Goal: Task Accomplishment & Management: Manage account settings

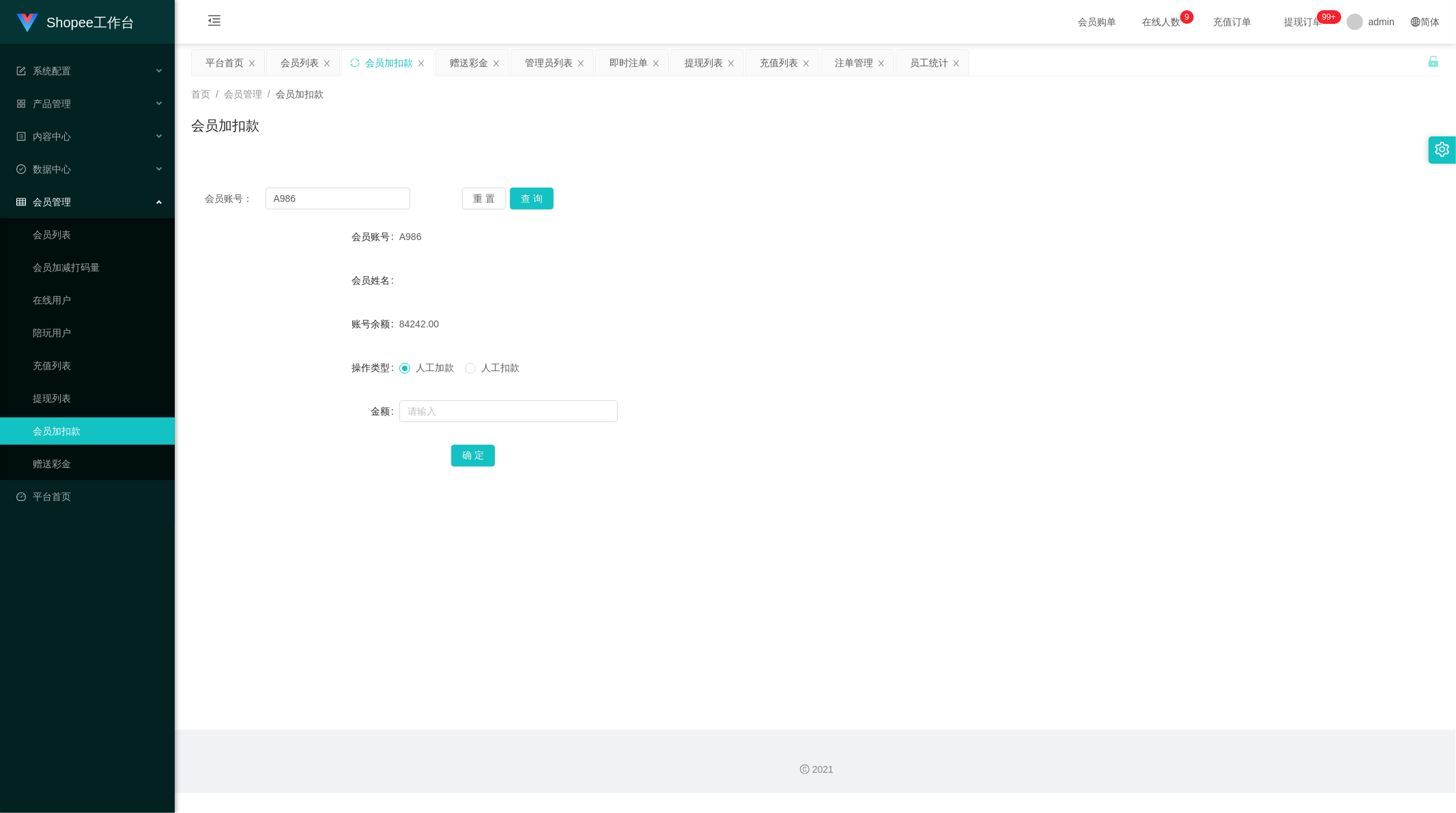
scroll to position [1, 0]
click at [713, 65] on div "提现列表" at bounding box center [703, 62] width 38 height 26
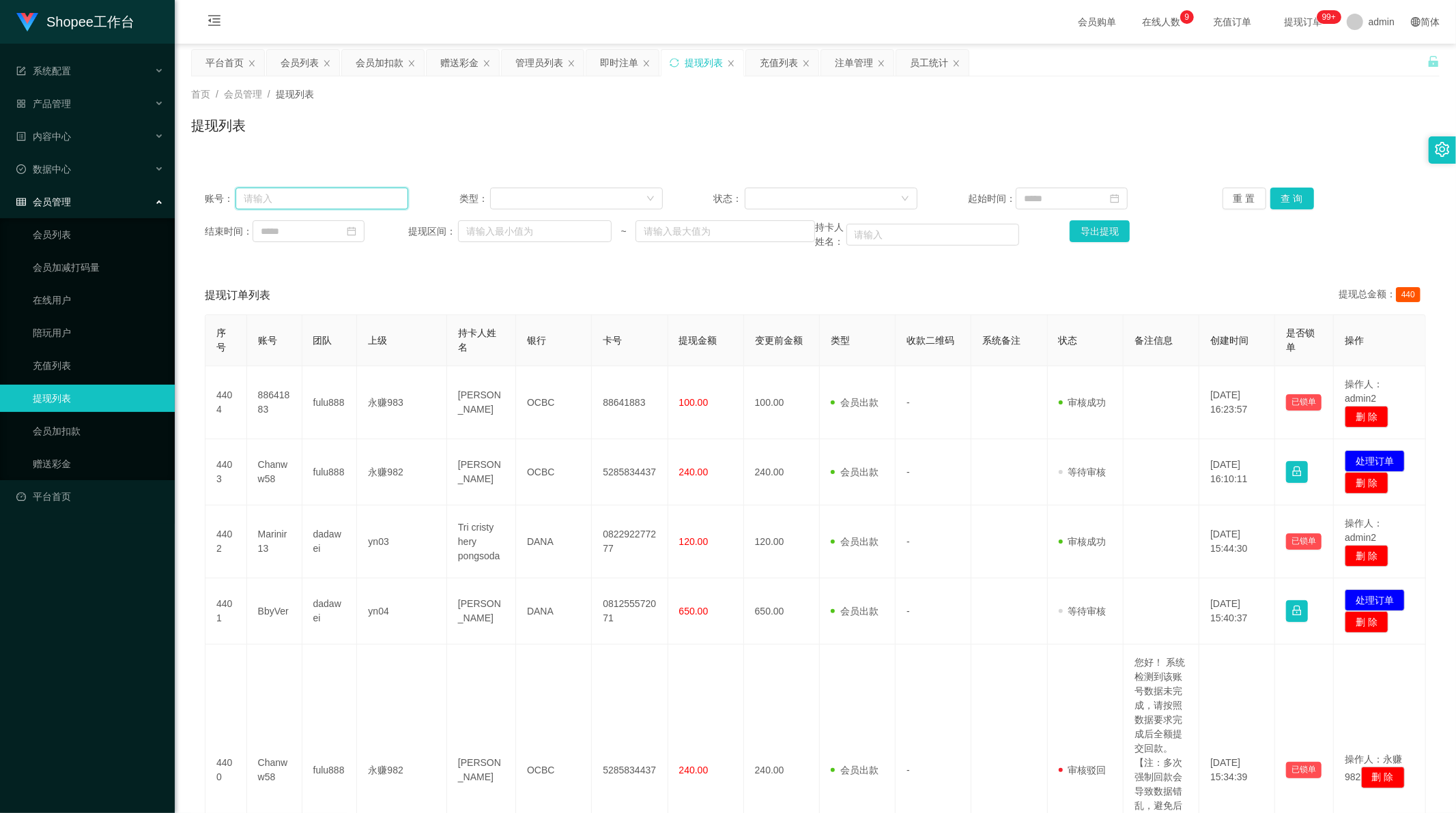
click at [305, 199] on input "text" at bounding box center [321, 198] width 173 height 22
click at [547, 194] on div at bounding box center [571, 198] width 146 height 21
click at [314, 200] on input "text" at bounding box center [321, 198] width 173 height 22
paste input "Lidya"
type input "Lidya"
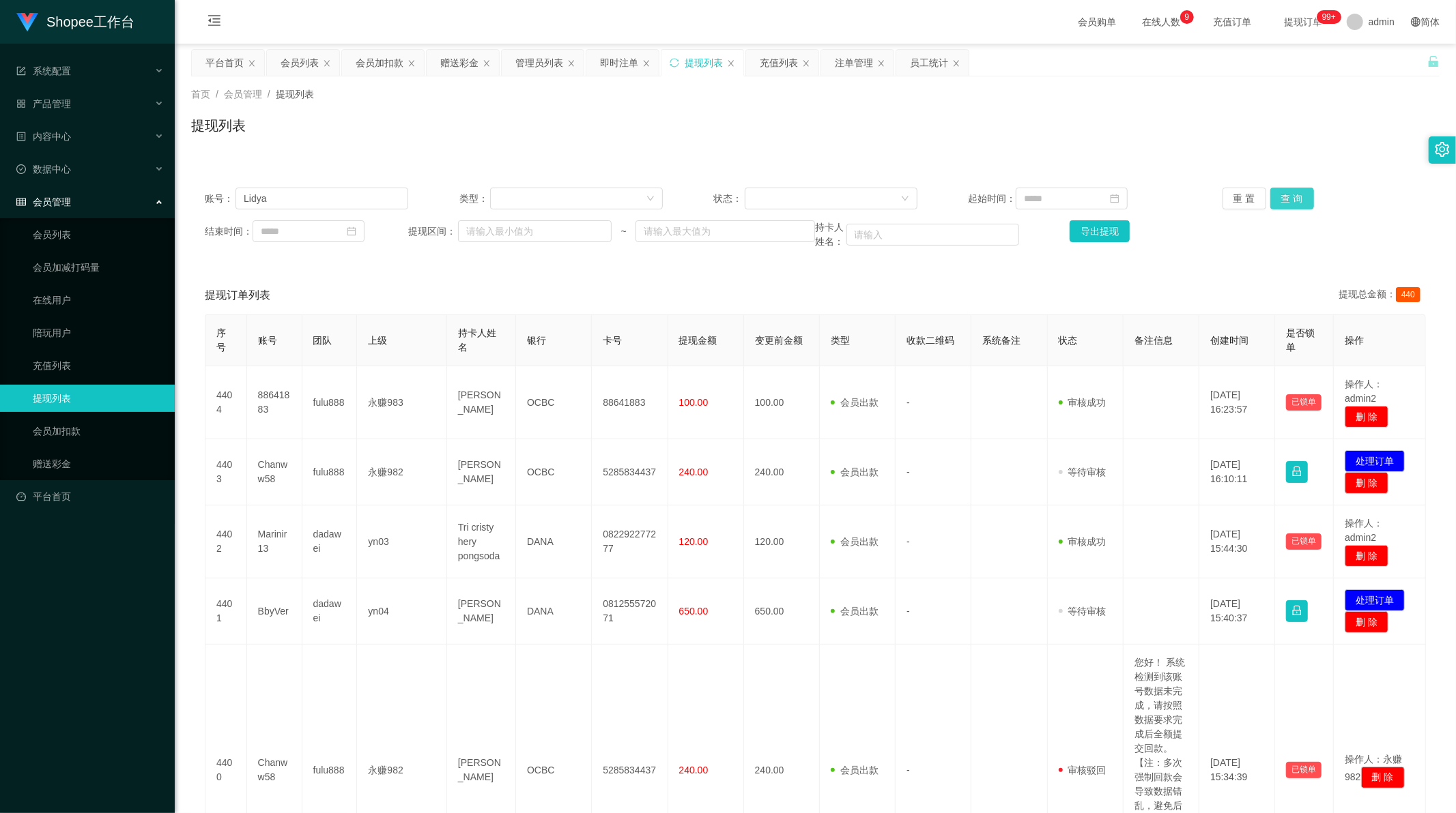
click at [1294, 209] on button "查 询" at bounding box center [1292, 198] width 44 height 22
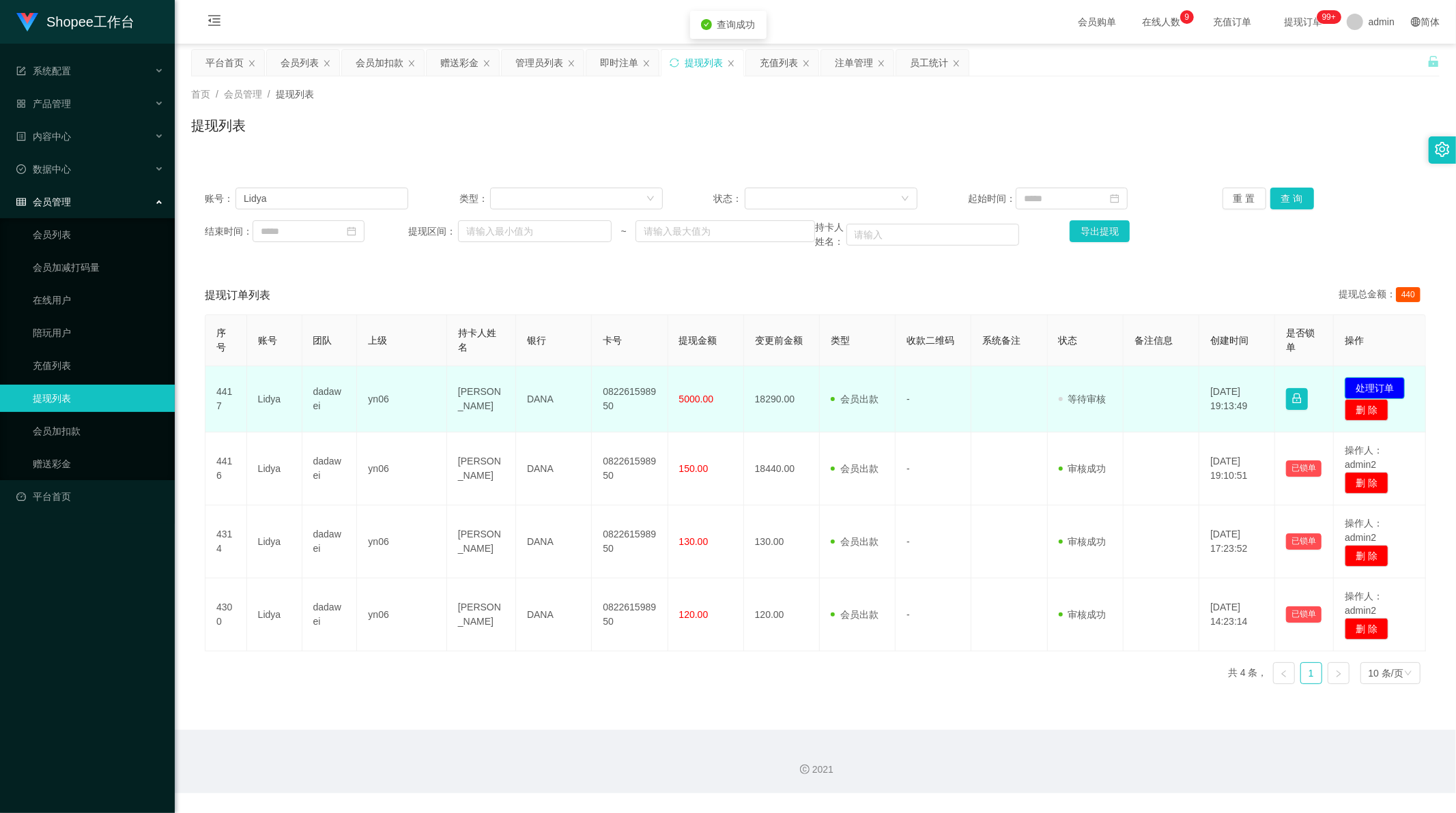
click at [1376, 393] on button "处理订单" at bounding box center [1374, 388] width 60 height 22
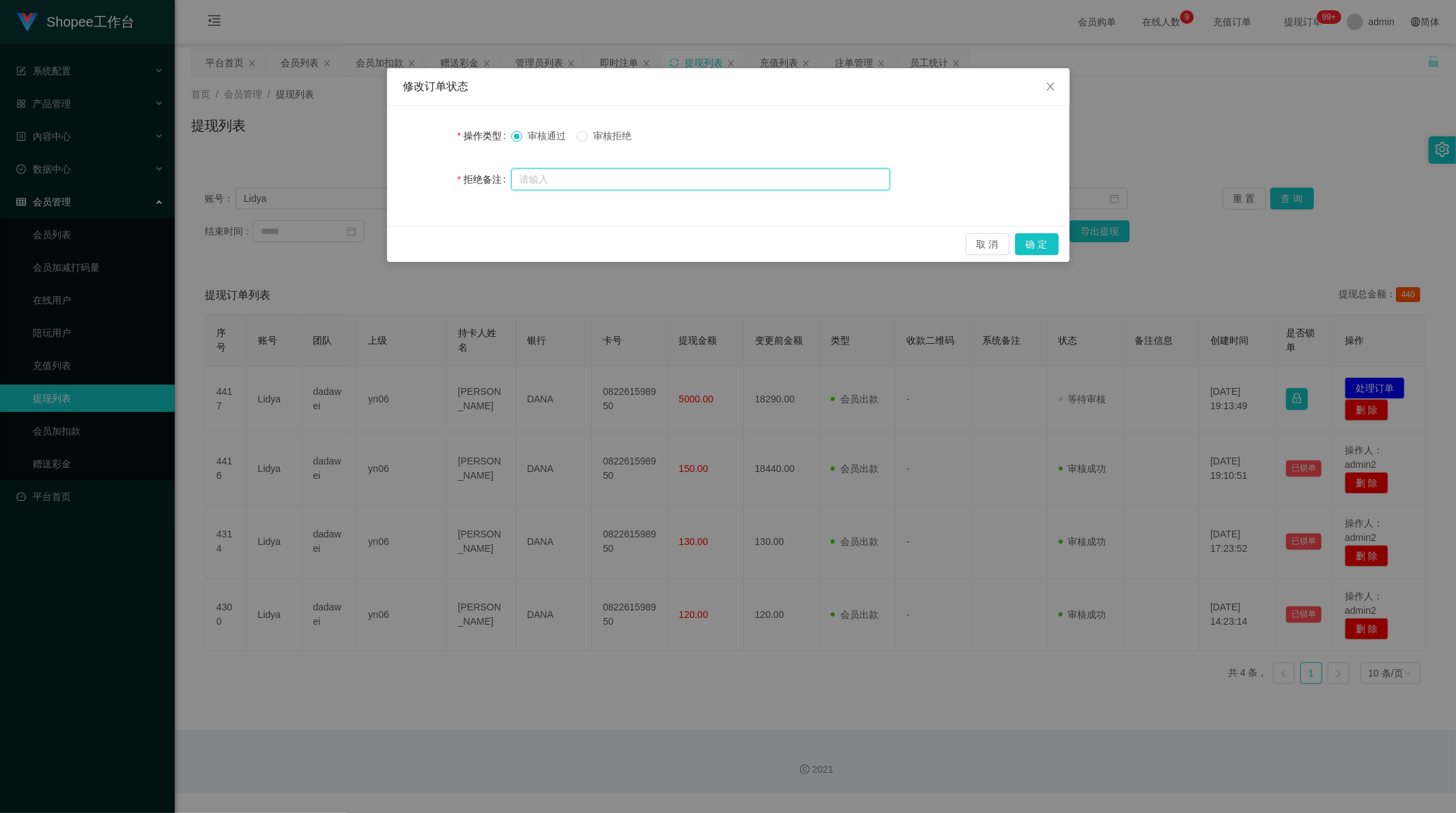
drag, startPoint x: 610, startPoint y: 178, endPoint x: 632, endPoint y: 180, distance: 22.1
click at [610, 180] on input "text" at bounding box center [701, 179] width 379 height 22
paste input "检测该账户提现积分包含商家不可提现救援金，请立即归还申请的救援金积分，然后重新操作全额一笔提现到账！"
type input "检测该账户提现积分包含商家不可提现救援金，请立即归还申请的救援金积分，然后重新操作全额一笔提现到账！"
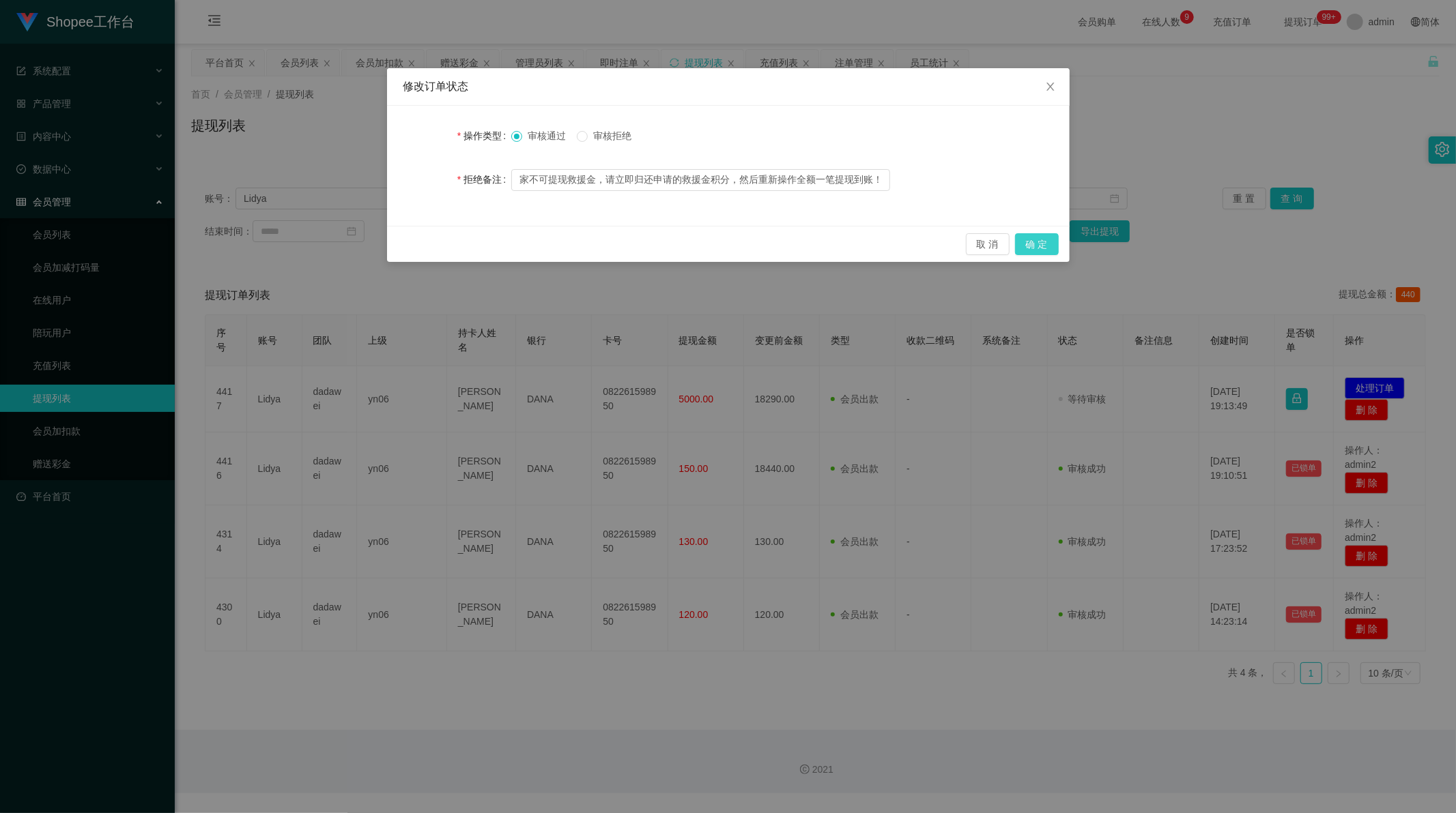
scroll to position [0, 0]
click at [1034, 243] on button "确 定" at bounding box center [1036, 243] width 44 height 22
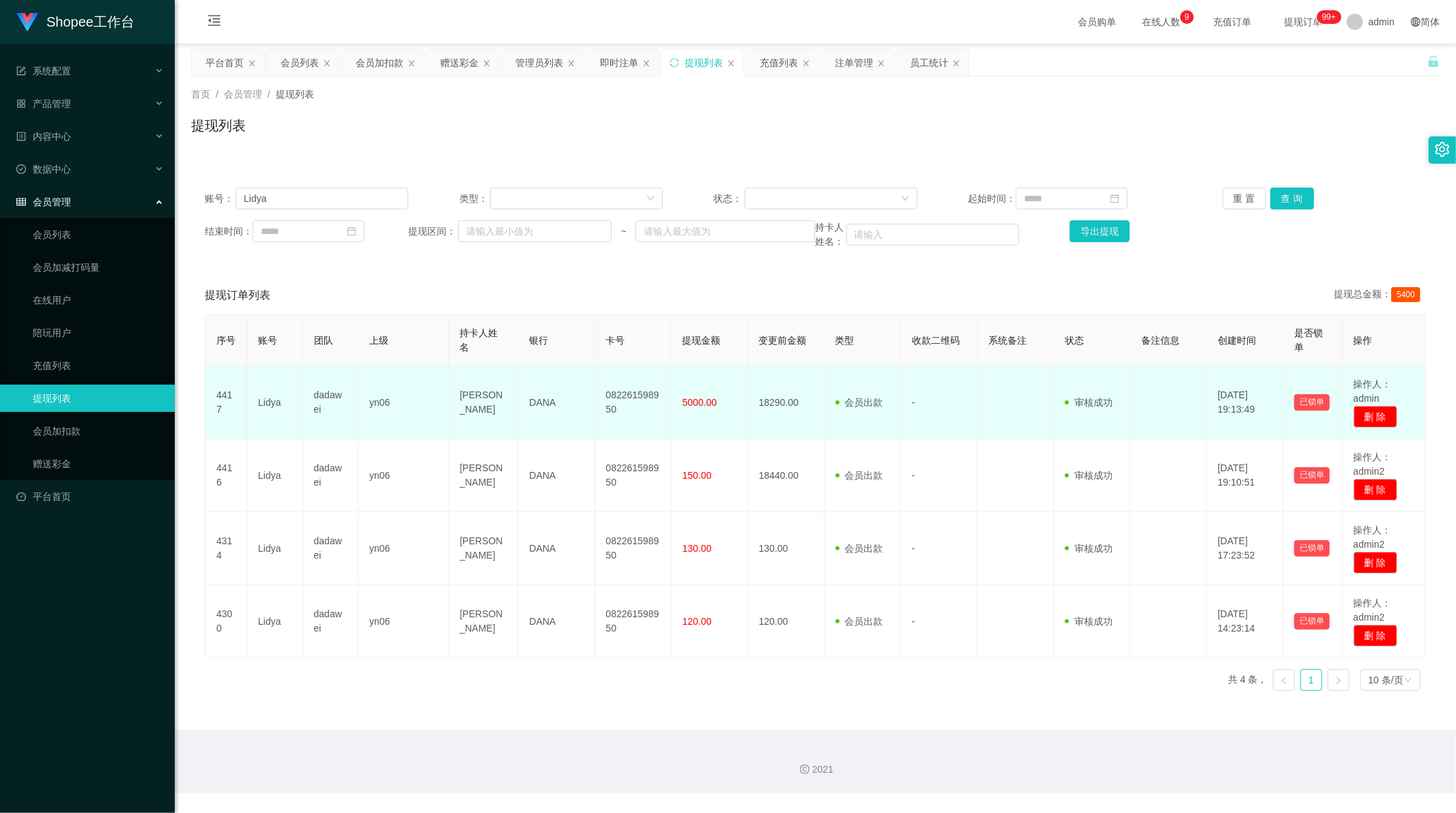
click at [329, 395] on td "dadawei" at bounding box center [331, 402] width 56 height 73
copy td "dadawei"
click at [1302, 399] on button "已锁单" at bounding box center [1311, 402] width 35 height 17
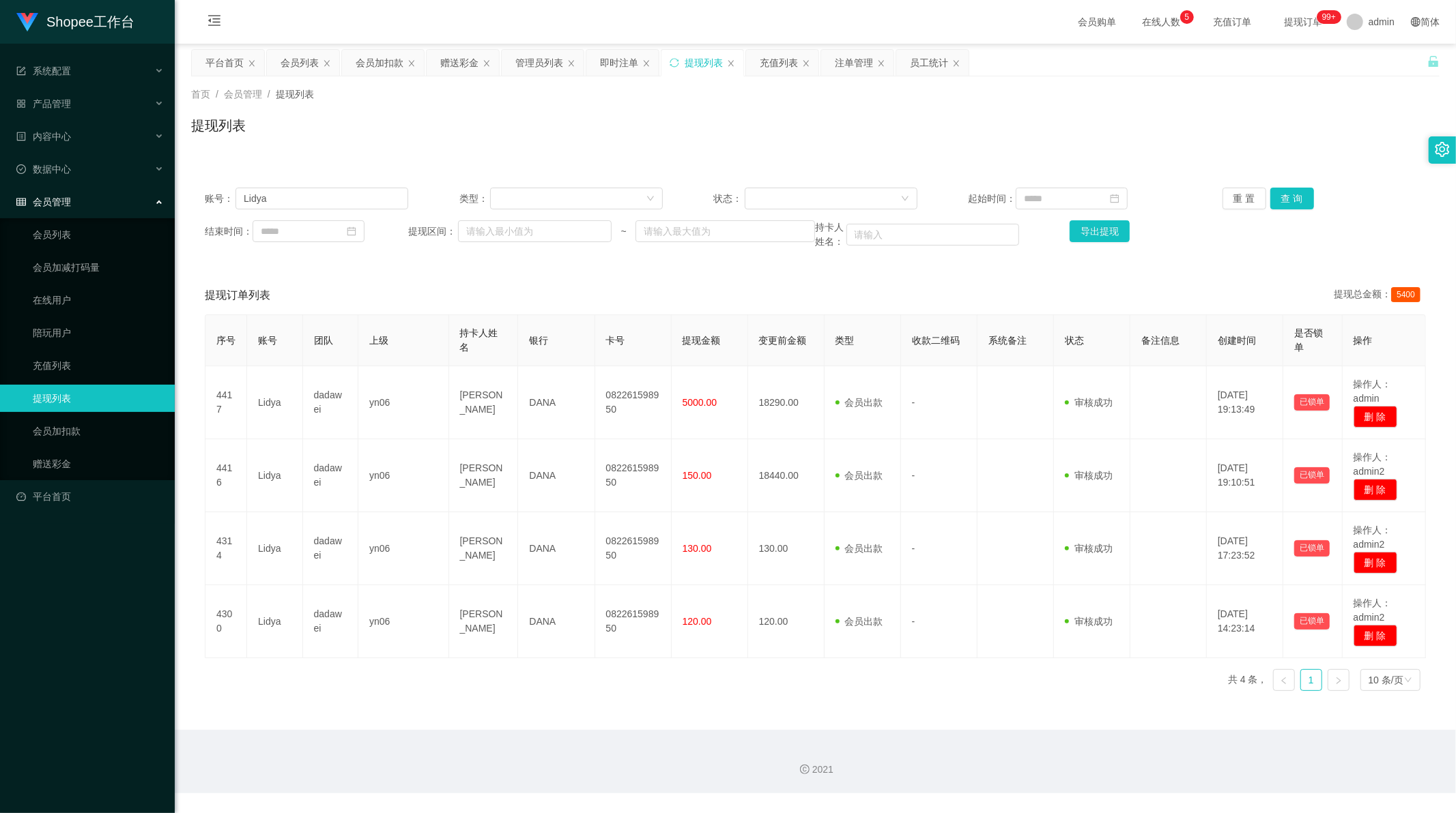
click at [1220, 276] on div "提现订单列表 提现总金额： 5400" at bounding box center [815, 295] width 1221 height 38
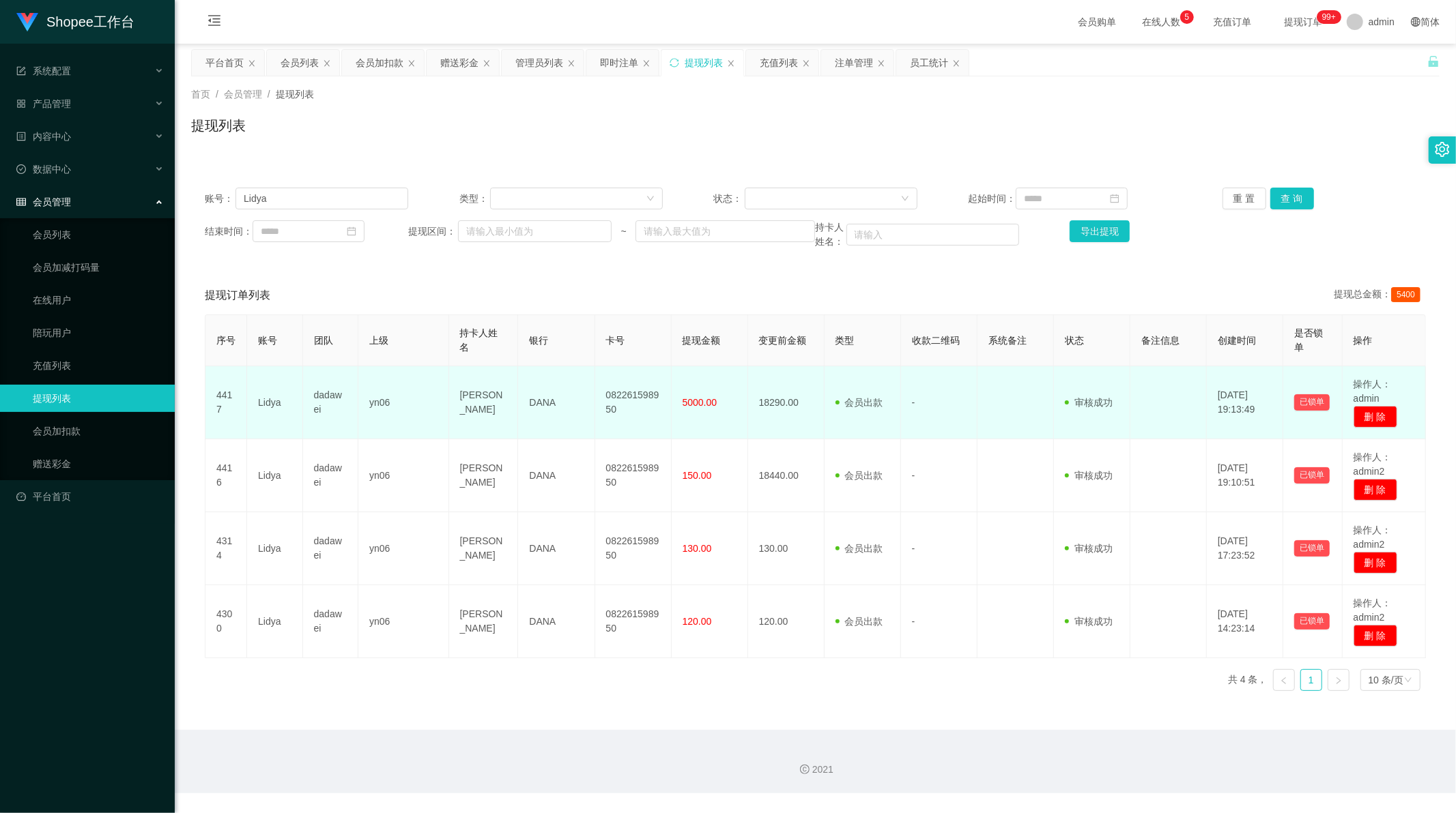
click at [986, 409] on td at bounding box center [1015, 402] width 76 height 73
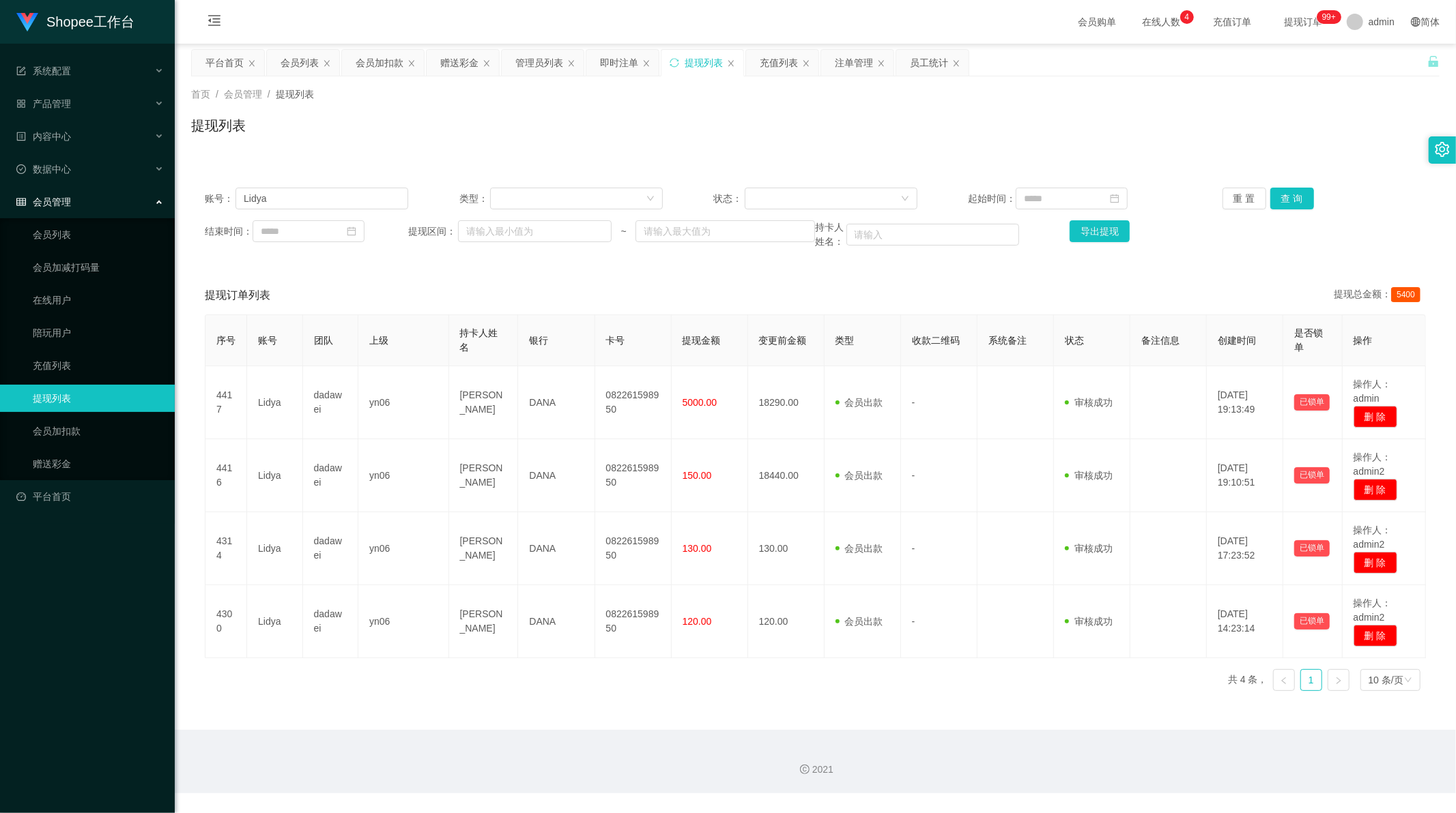
drag, startPoint x: 577, startPoint y: 717, endPoint x: 592, endPoint y: 713, distance: 15.5
click at [577, 717] on main "关闭左侧 关闭右侧 关闭其它 刷新页面 平台首页 会员列表 会员加扣款 赠送彩金 管理员列表 即时注单 提现列表 充值列表 注单管理 员工统计 首页 / 会员…" at bounding box center [815, 386] width 1281 height 686
click at [296, 62] on div "会员列表" at bounding box center [299, 62] width 38 height 26
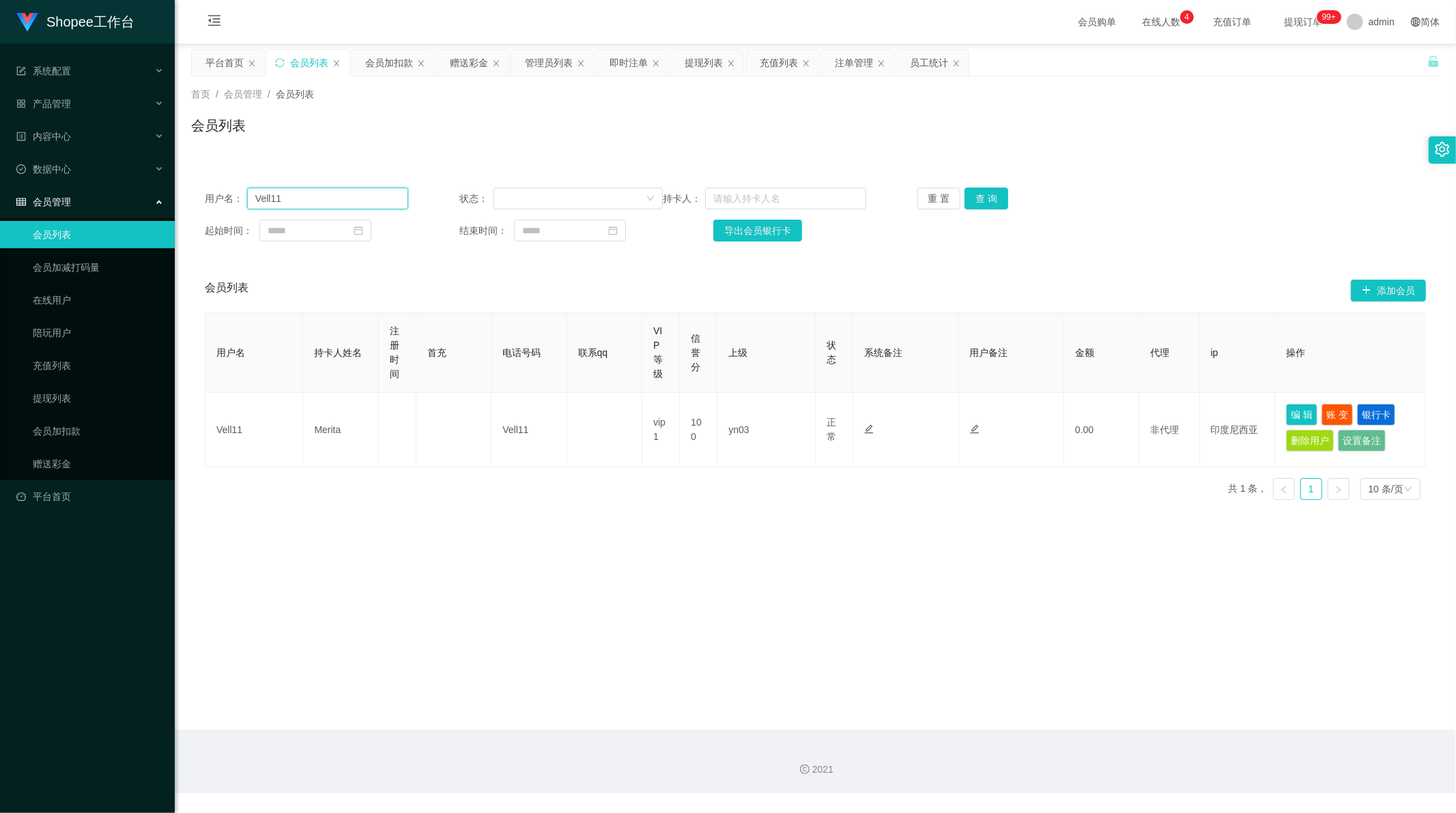
click at [302, 206] on input "Vell11" at bounding box center [328, 198] width 161 height 22
paste input "Lidya"
type input "Lidya"
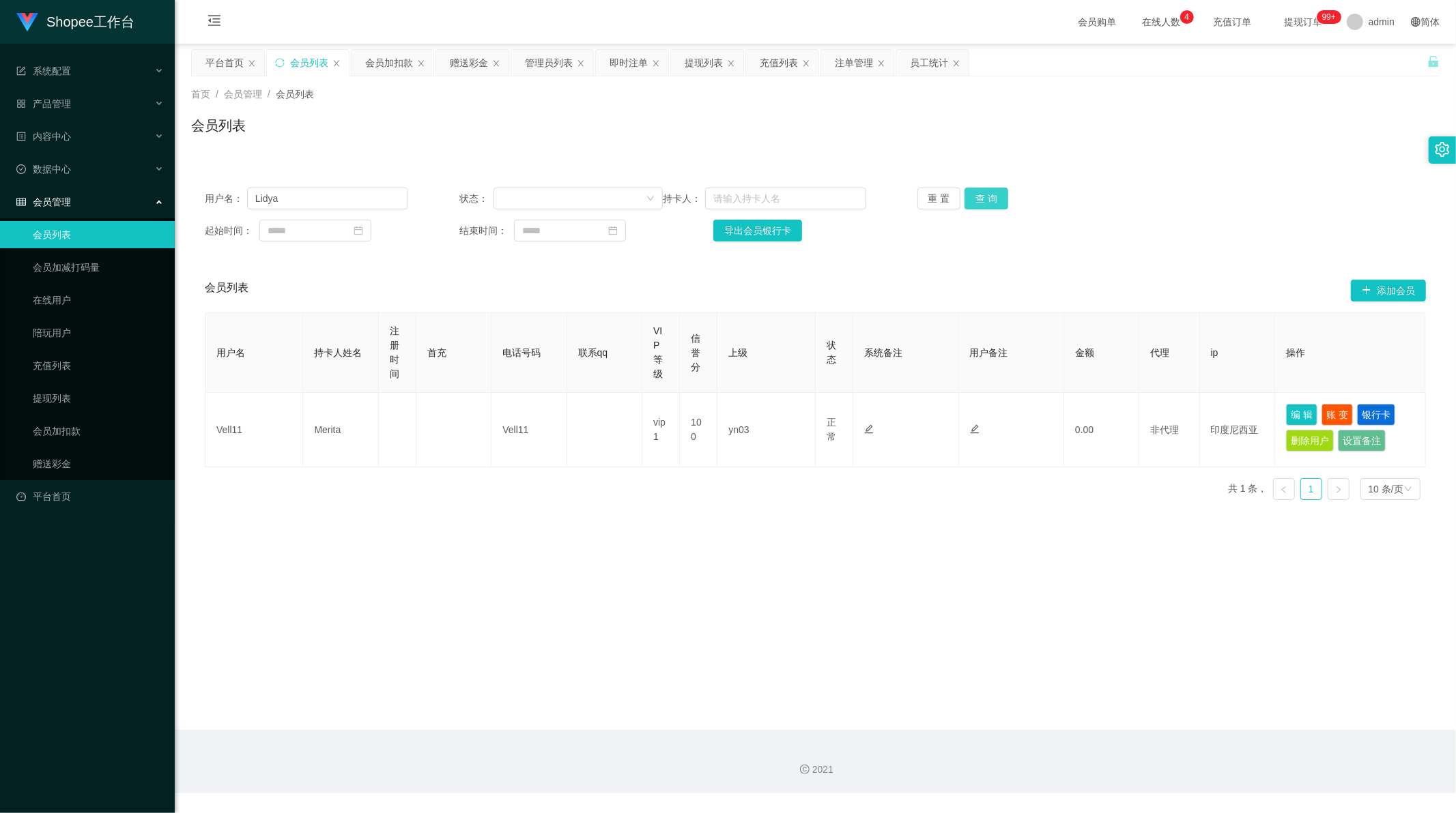
click at [978, 200] on button "查 询" at bounding box center [985, 198] width 44 height 22
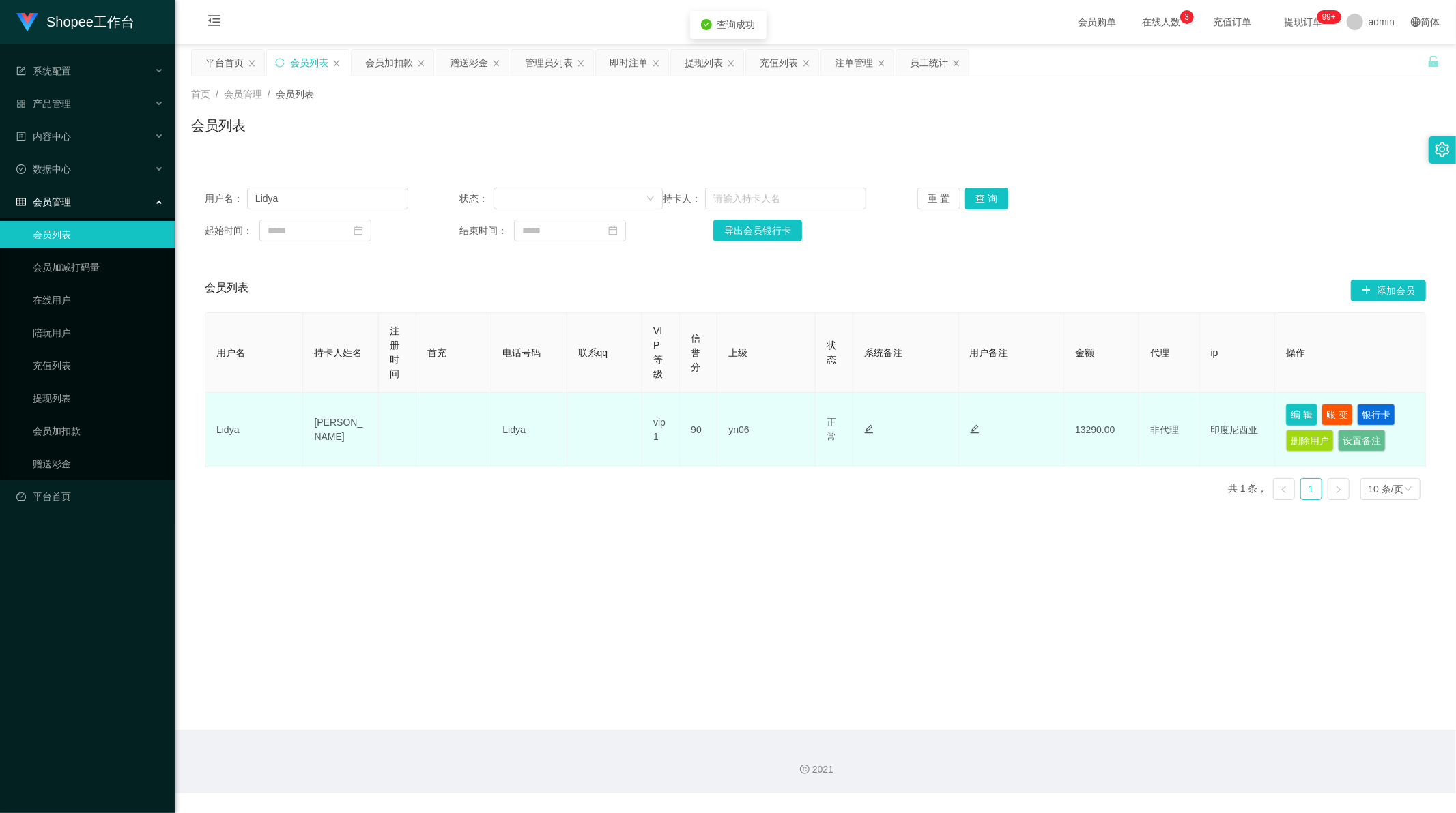
click at [1297, 414] on button "编 辑" at bounding box center [1301, 414] width 31 height 22
type input "Lidya"
type input "[PERSON_NAME]"
type input "90"
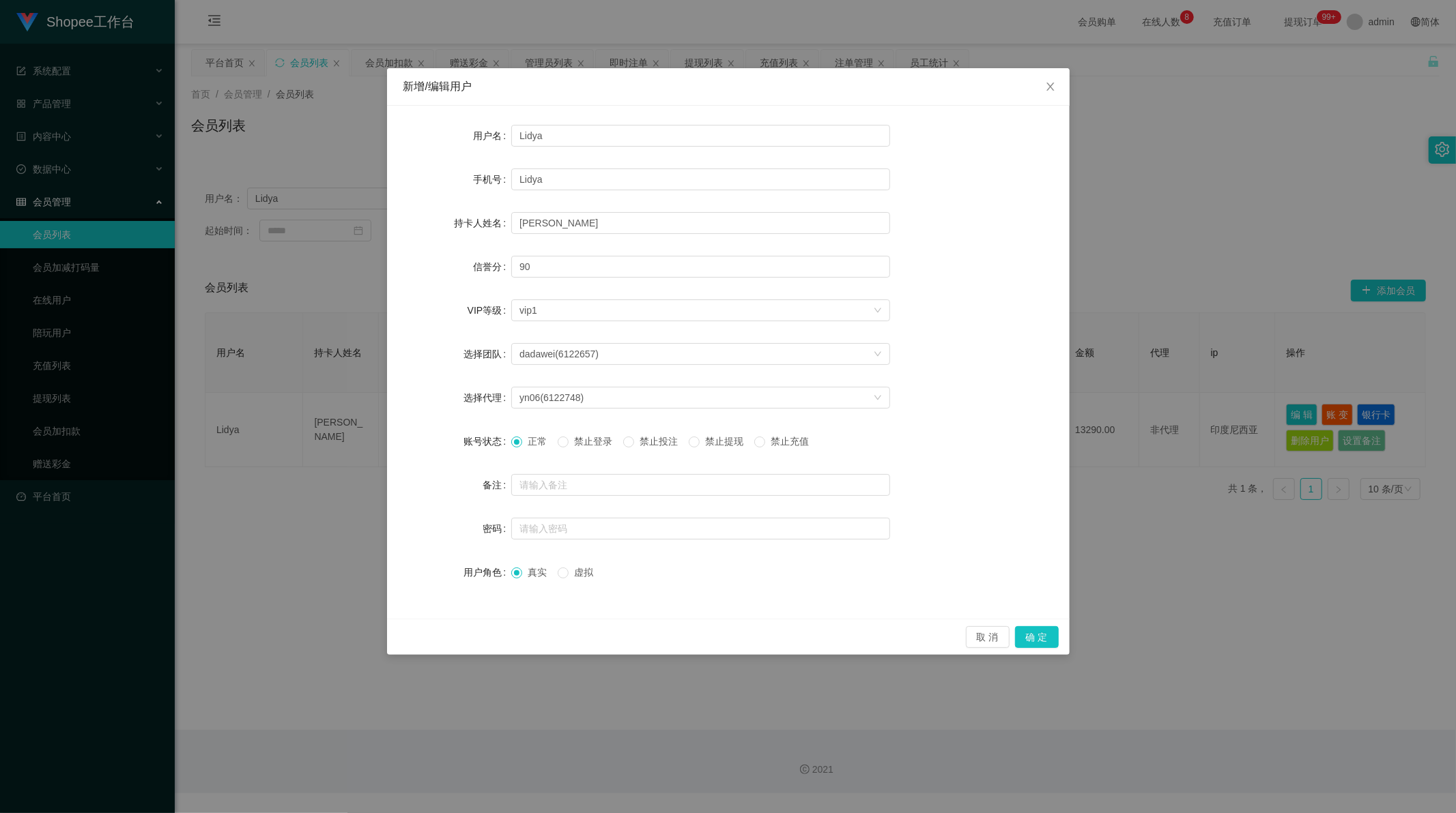
click at [639, 461] on form "用户名 Lidya 手机号 Lidya 持卡人姓名 [PERSON_NAME] 信誉分 90 VIP等级 选择VIP等级 vip1 选择团队 dadawei(…" at bounding box center [728, 354] width 650 height 464
click at [1038, 640] on button "确 定" at bounding box center [1036, 637] width 44 height 22
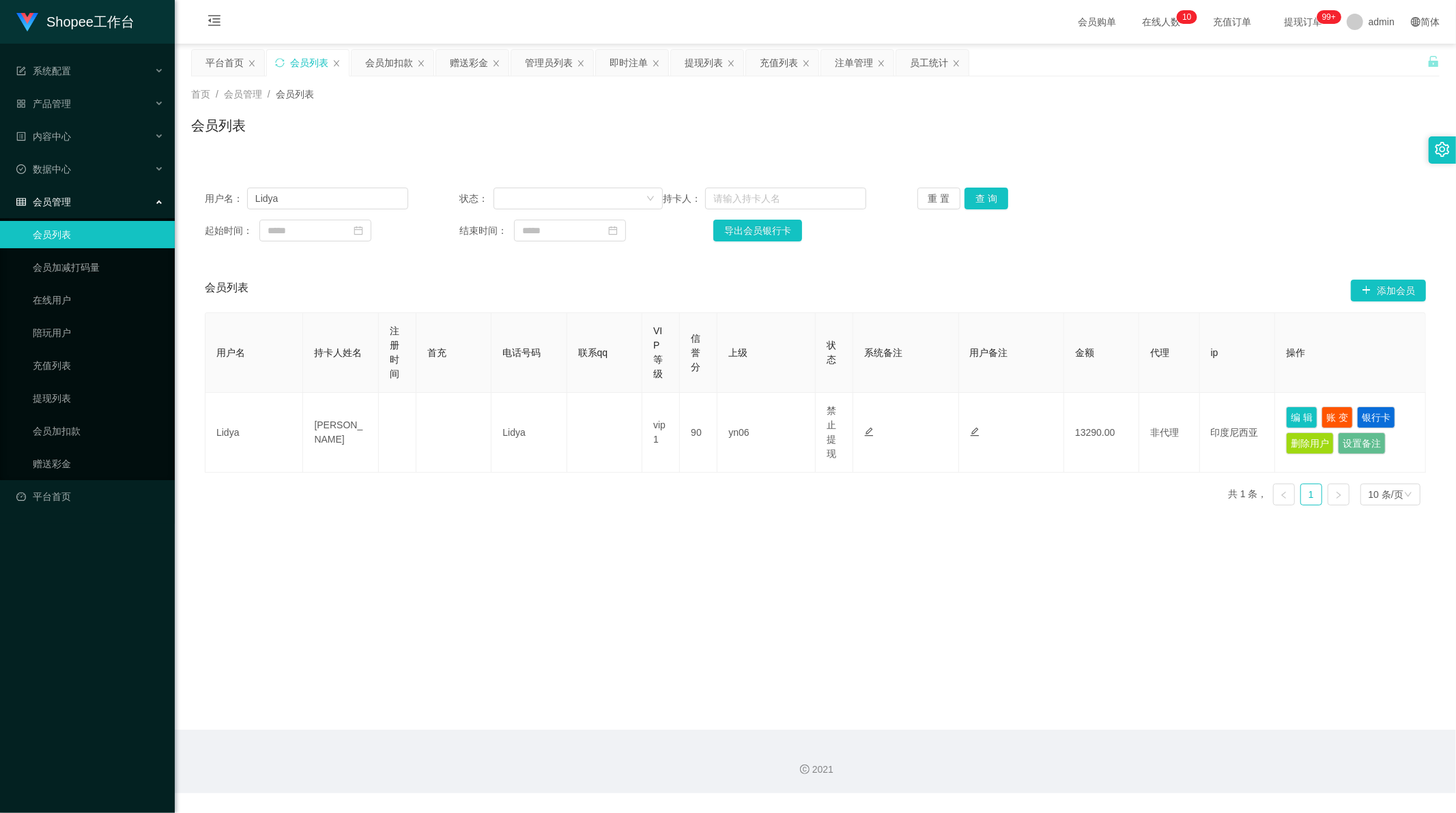
drag, startPoint x: 580, startPoint y: 690, endPoint x: 588, endPoint y: 690, distance: 8.0
click at [582, 690] on main "关闭左侧 关闭右侧 关闭其它 刷新页面 平台首页 会员列表 会员加扣款 赠送彩金 管理员列表 即时注单 提现列表 充值列表 注单管理 员工统计 首页 / 会员…" at bounding box center [815, 386] width 1281 height 686
click at [697, 63] on div "提现列表" at bounding box center [703, 62] width 38 height 26
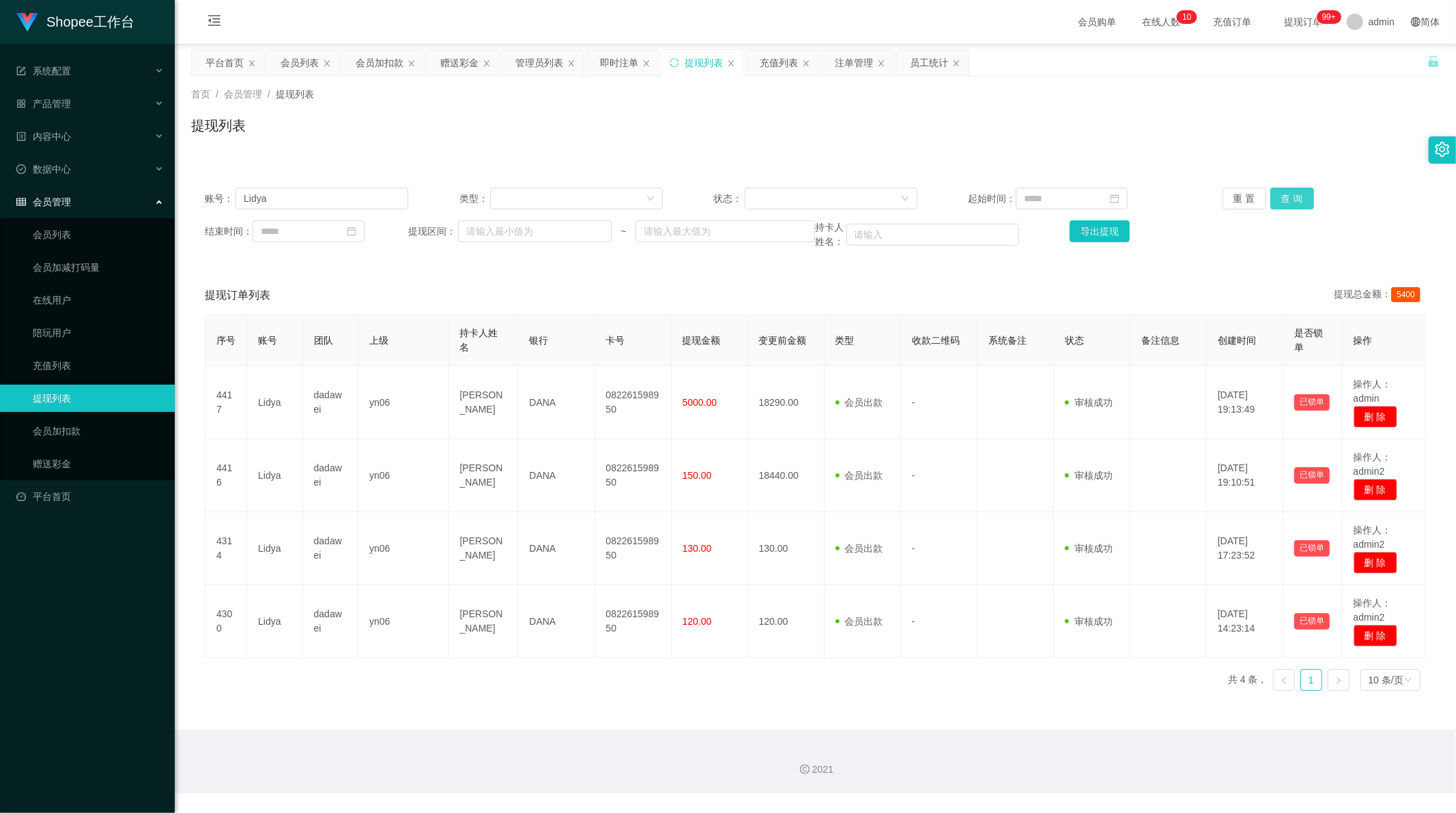
click at [1283, 200] on button "查 询" at bounding box center [1292, 198] width 44 height 22
click at [1283, 200] on div "重 置 查 询" at bounding box center [1323, 198] width 203 height 22
click at [1283, 200] on button "查 询" at bounding box center [1299, 198] width 59 height 22
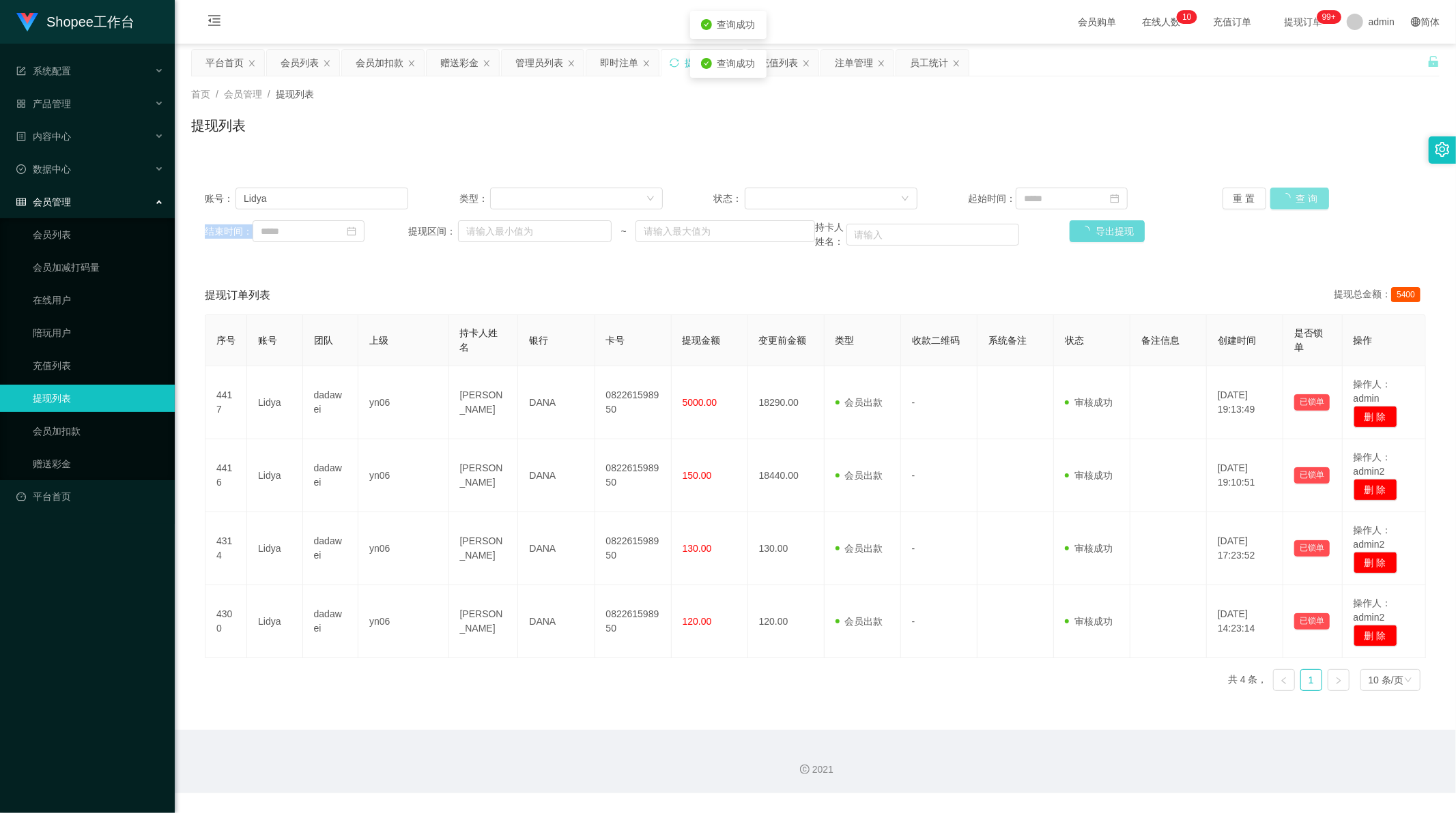
click at [1283, 200] on div "重 置 查 询" at bounding box center [1323, 198] width 203 height 22
click at [1283, 200] on button "查 询" at bounding box center [1299, 198] width 59 height 22
click at [1283, 200] on div "重 置 查 询" at bounding box center [1323, 198] width 203 height 22
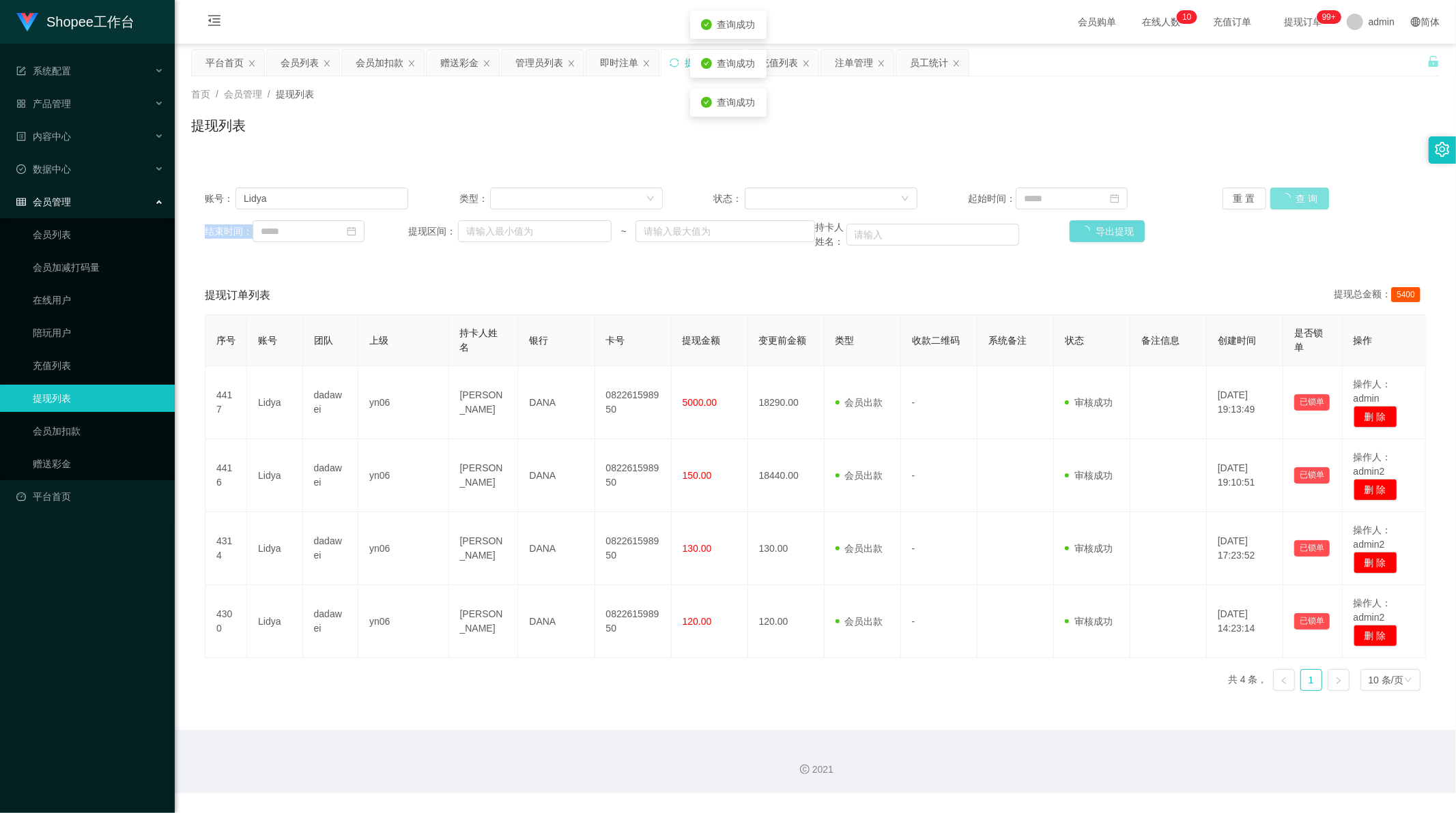
click at [1283, 200] on button "查 询" at bounding box center [1299, 198] width 59 height 22
click at [1283, 200] on div "重 置 查 询" at bounding box center [1323, 198] width 203 height 22
click at [1283, 200] on button "查 询" at bounding box center [1292, 198] width 44 height 22
click at [1290, 203] on button "查 询" at bounding box center [1292, 198] width 44 height 22
click at [1291, 198] on button "查 询" at bounding box center [1292, 198] width 44 height 22
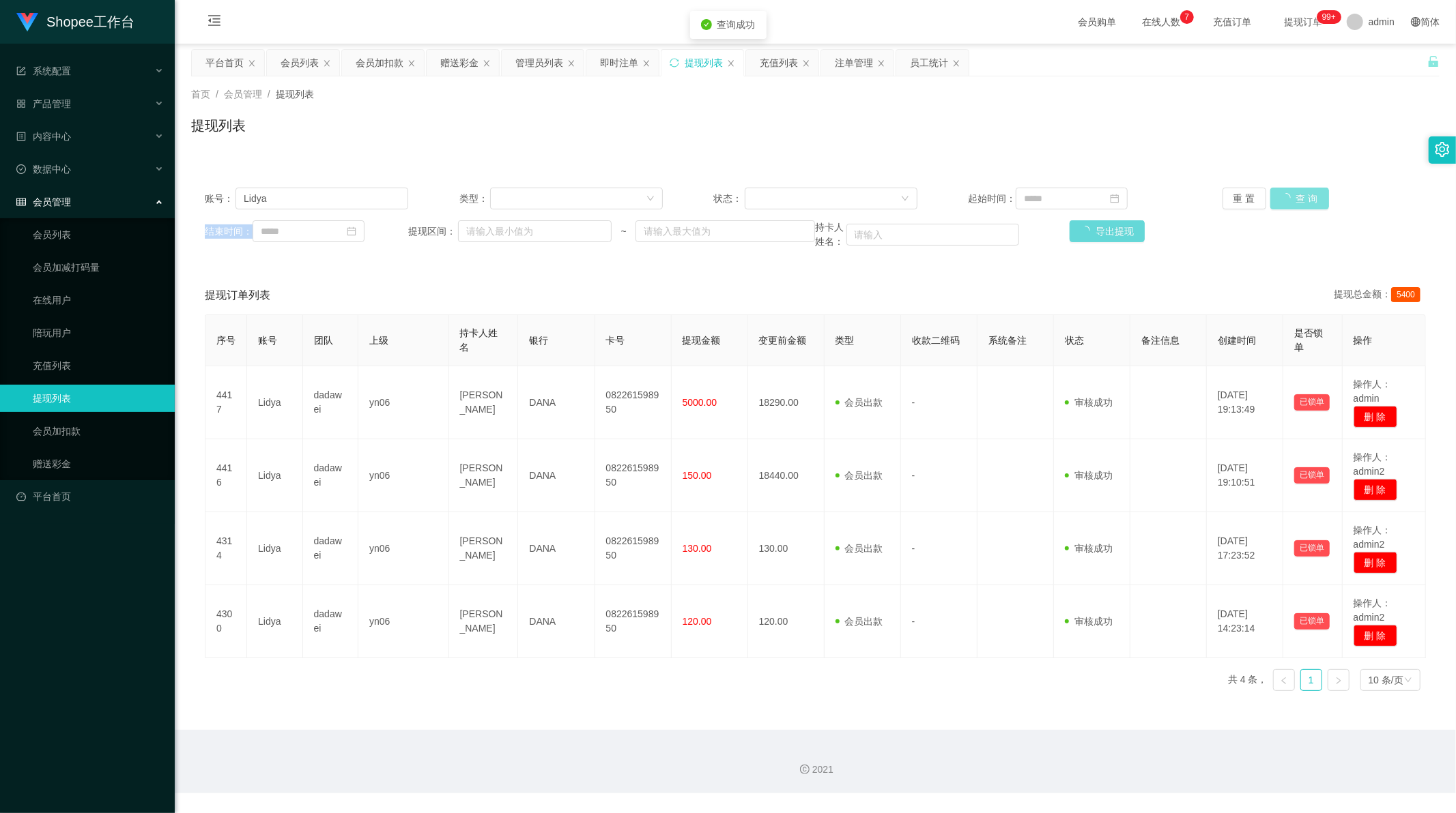
click at [1291, 198] on div "重 置 查 询" at bounding box center [1323, 198] width 203 height 22
click at [469, 735] on div "2021" at bounding box center [815, 761] width 1281 height 63
click at [1288, 196] on button "查 询" at bounding box center [1292, 198] width 44 height 22
click at [1288, 196] on div "重 置 查 询" at bounding box center [1323, 198] width 203 height 22
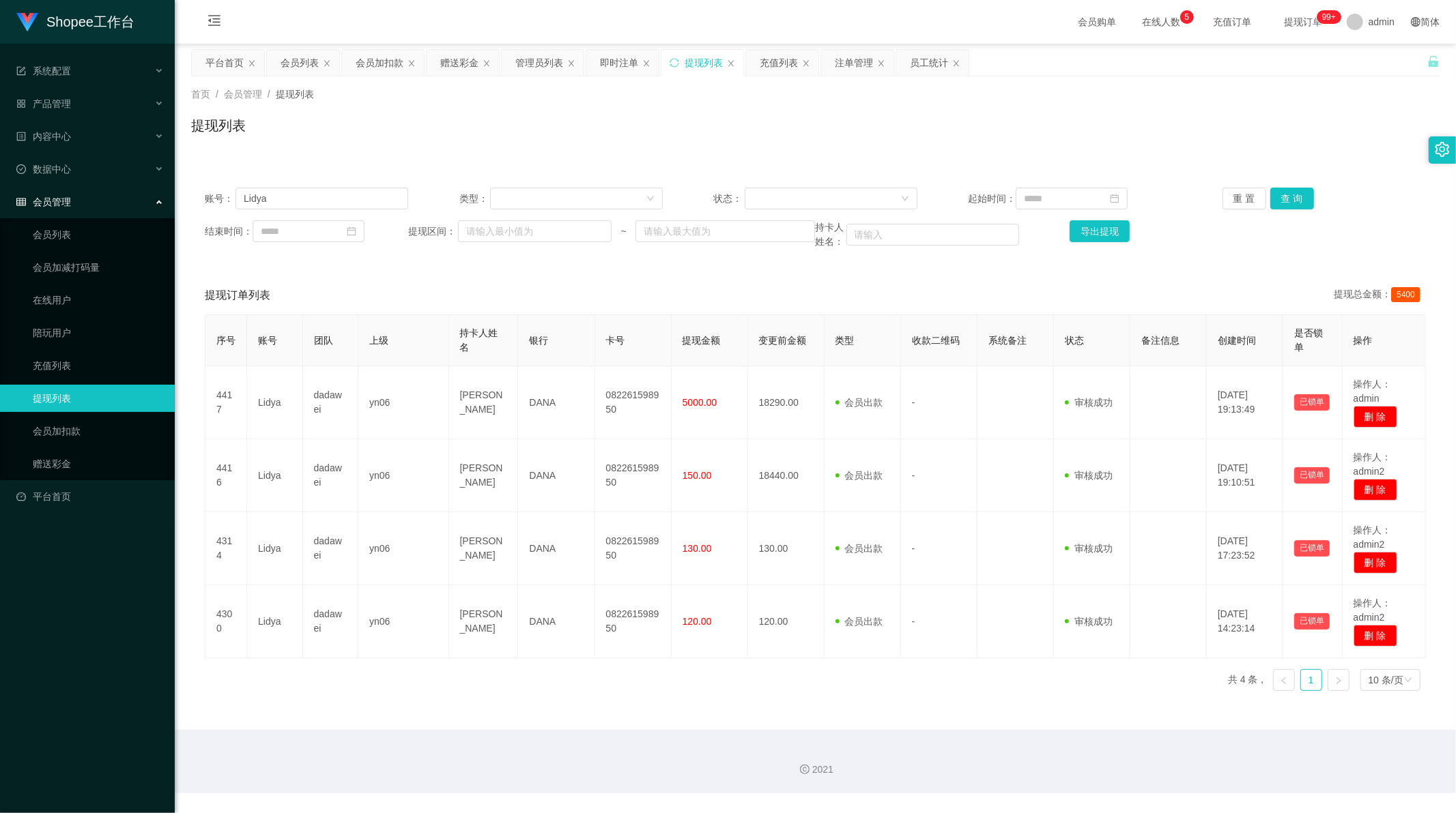
drag, startPoint x: 598, startPoint y: 694, endPoint x: 618, endPoint y: 681, distance: 23.9
click at [598, 694] on div "序号 账号 团队 上级 持卡人姓名 银行 卡号 提现金额 变更前金额 类型 收款二维码 系统备注 状态 备注信息 创建时间 是否锁单 操作 4417 [PER…" at bounding box center [815, 508] width 1221 height 388
click at [1294, 189] on button "查 询" at bounding box center [1292, 198] width 44 height 22
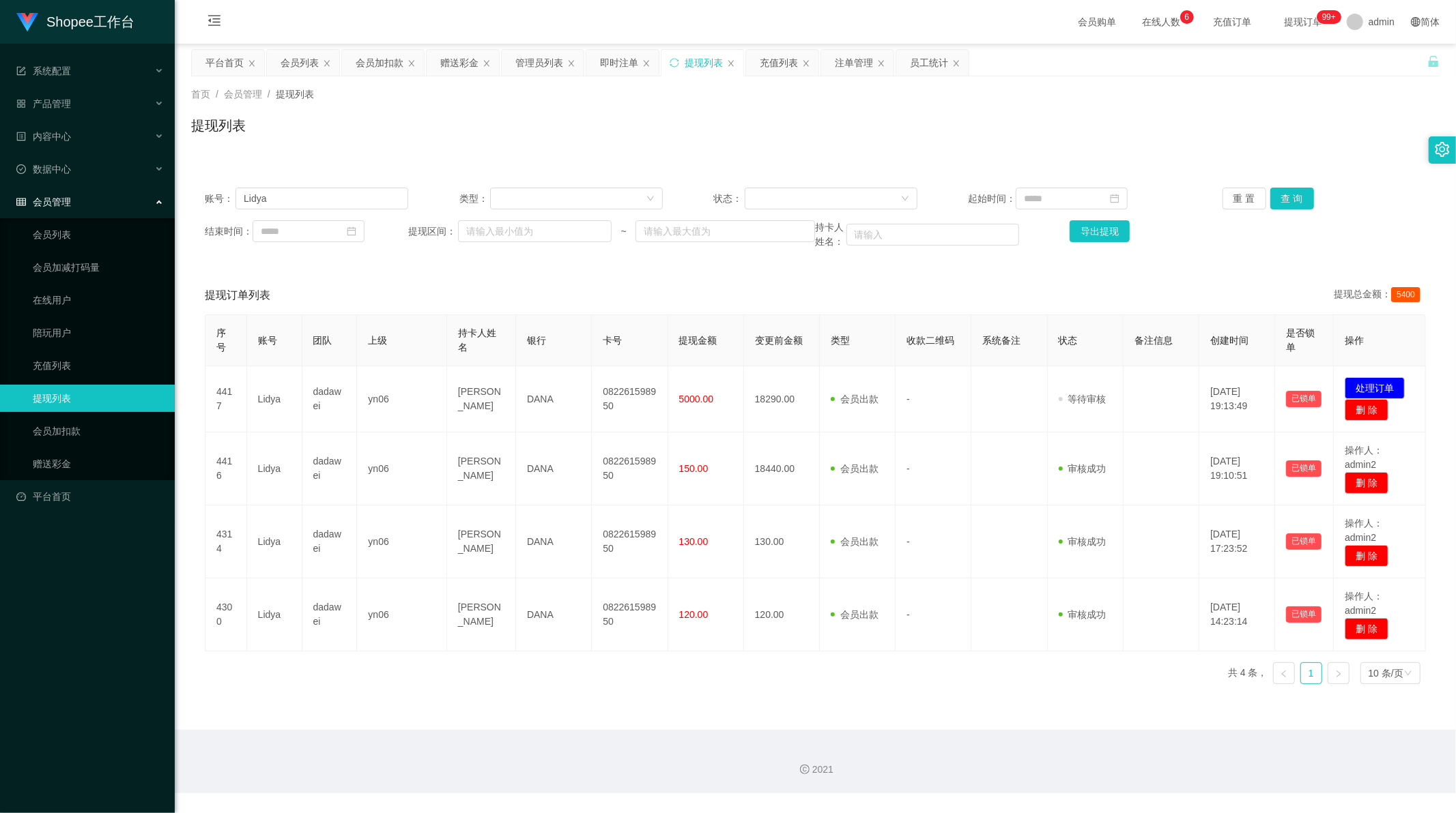
click at [532, 720] on main "关闭左侧 关闭右侧 关闭其它 刷新页面 平台首页 会员列表 会员加扣款 赠送彩金 管理员列表 即时注单 提现列表 充值列表 注单管理 员工统计 首页 / 会员…" at bounding box center [815, 386] width 1281 height 686
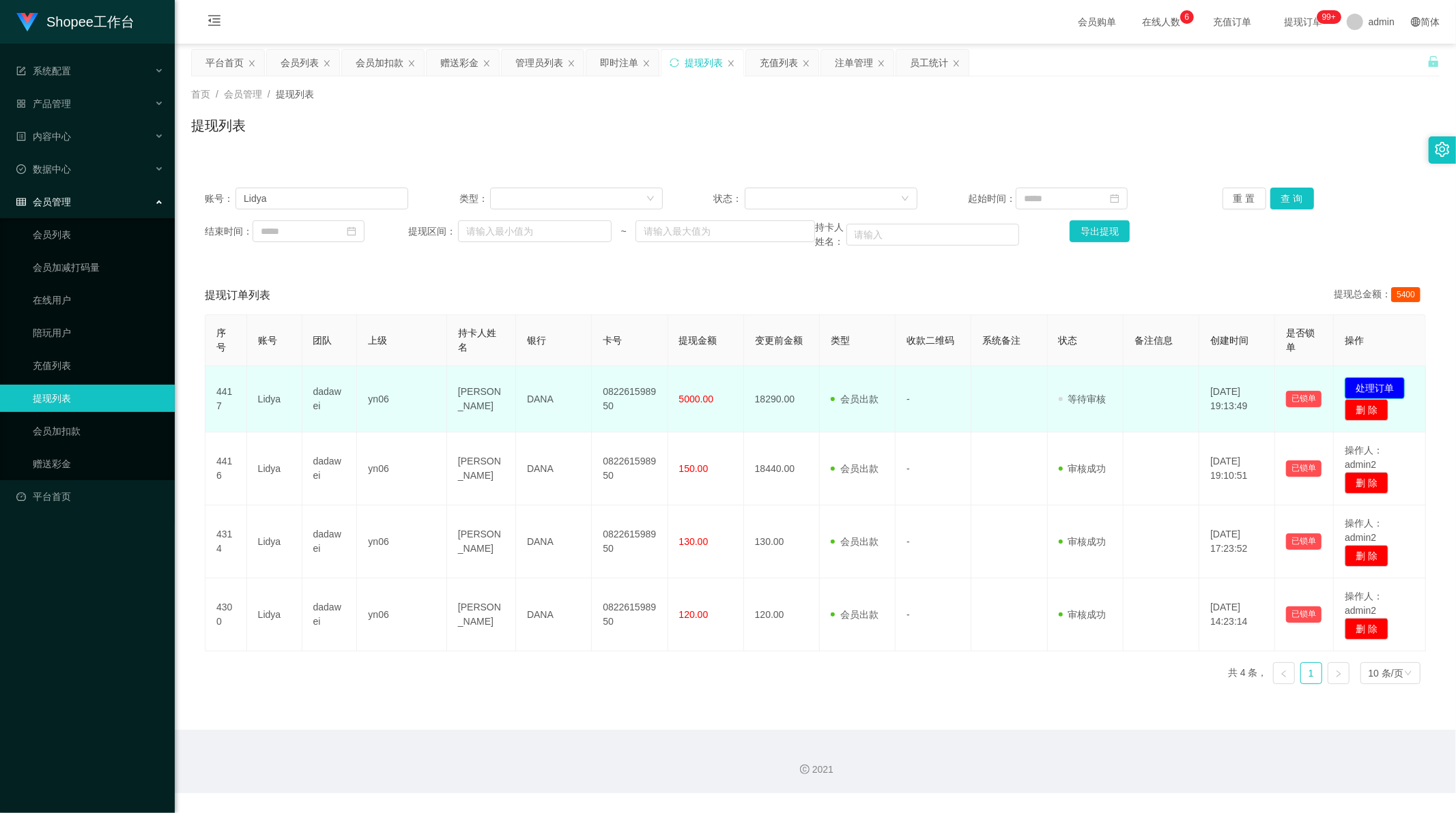
click at [1360, 386] on button "处理订单" at bounding box center [1374, 388] width 60 height 22
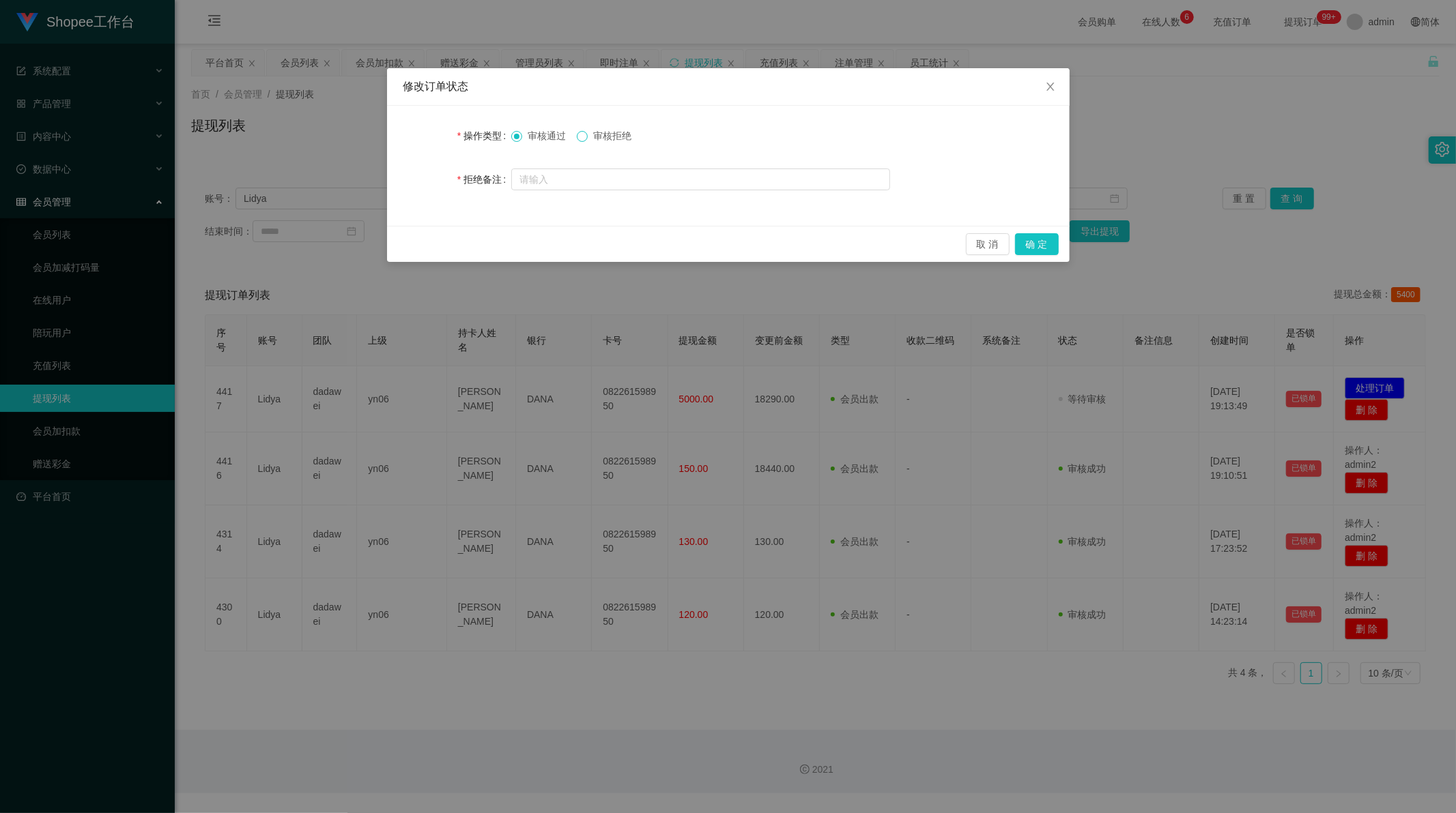
click at [587, 141] on span at bounding box center [582, 137] width 11 height 11
click at [571, 174] on input "text" at bounding box center [701, 179] width 379 height 22
paste input "检测该账户提现积分包含商家不可提现救援金，请立即归还申请的救援金积分，然后重新操作全额一笔提现到账！"
type input "检测该账户提现积分包含商家不可提现救援金，请立即归还申请的救援金积分，然后重新操作全额一笔提现到账！"
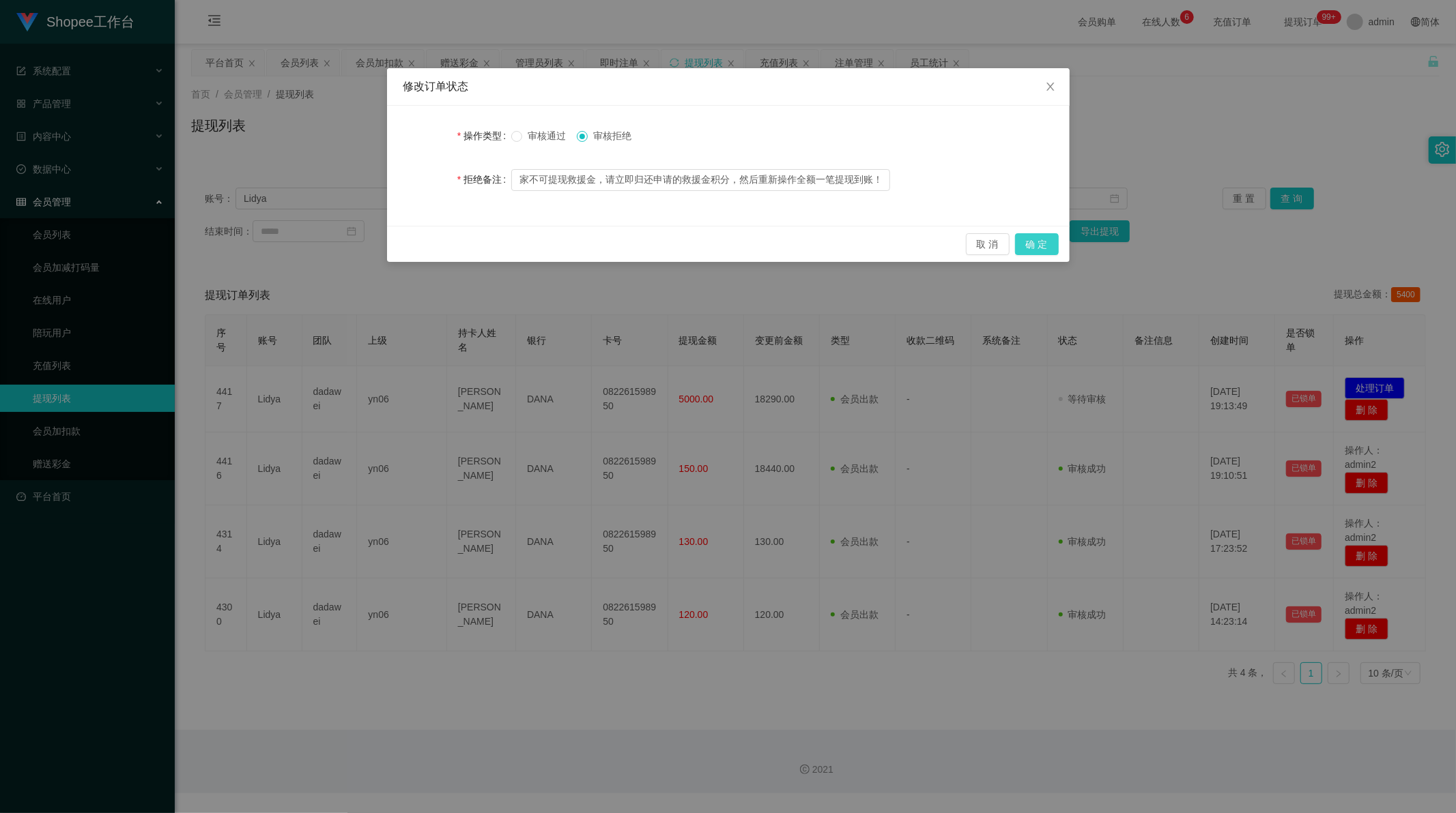
click at [1029, 241] on button "确 定" at bounding box center [1036, 243] width 44 height 22
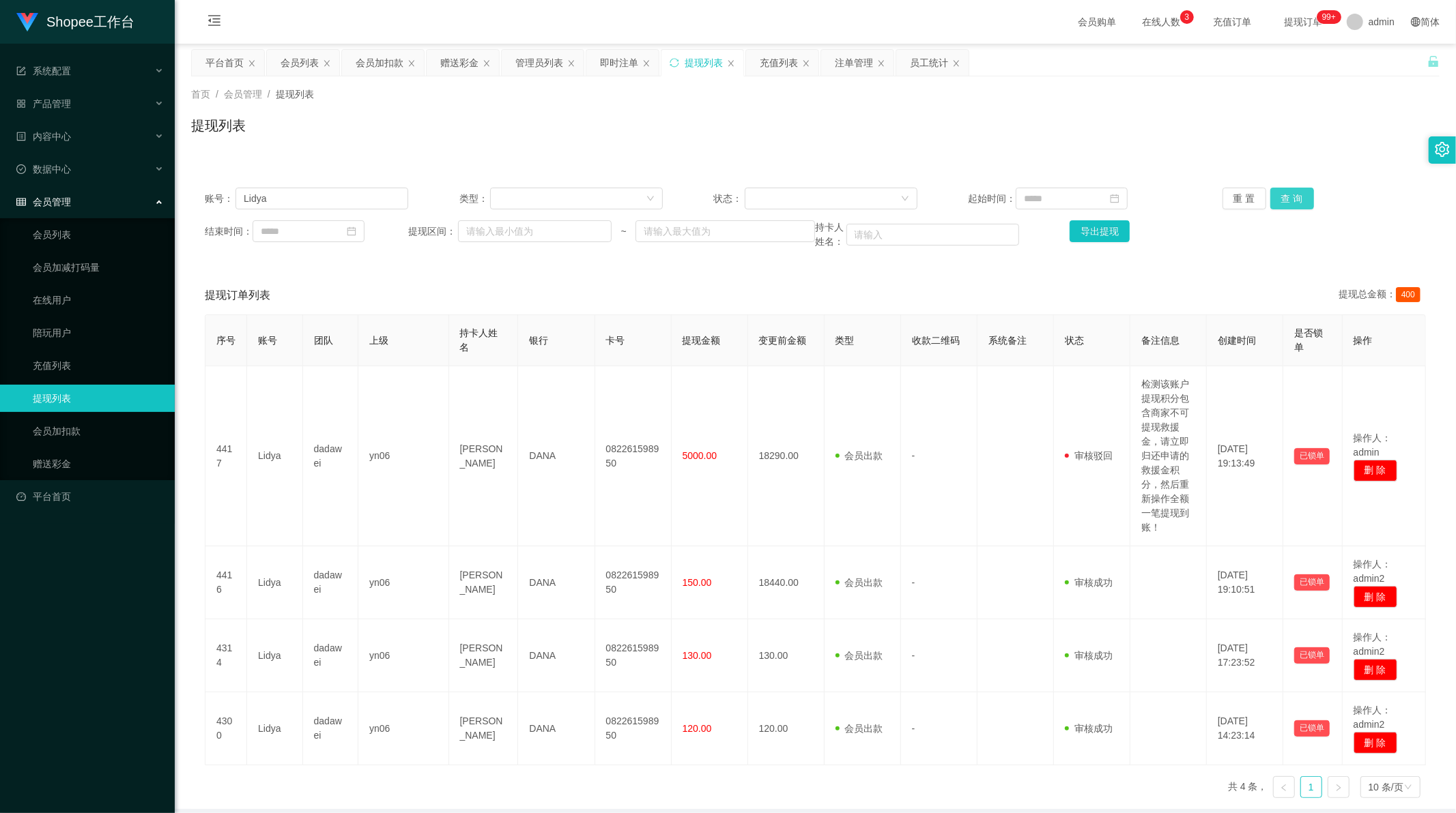
click at [1287, 191] on button "查 询" at bounding box center [1292, 198] width 44 height 22
click at [993, 133] on div "提现列表" at bounding box center [815, 130] width 1248 height 31
click at [784, 65] on div "充值列表" at bounding box center [778, 62] width 38 height 26
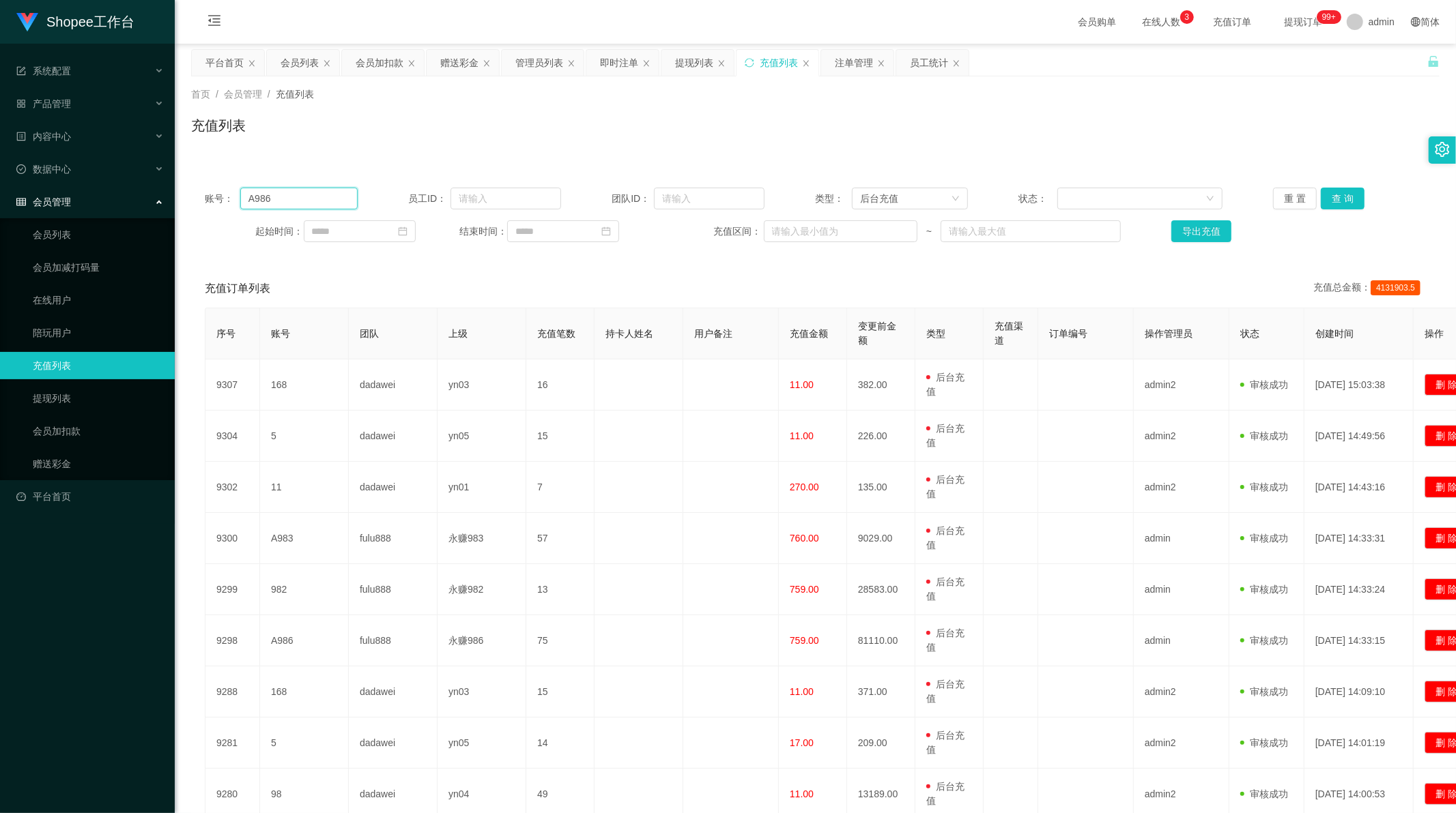
click at [269, 198] on input "A986" at bounding box center [298, 198] width 117 height 22
click at [1333, 200] on button "查 询" at bounding box center [1342, 198] width 44 height 22
click at [1333, 200] on div "重 置 查 询" at bounding box center [1374, 198] width 203 height 22
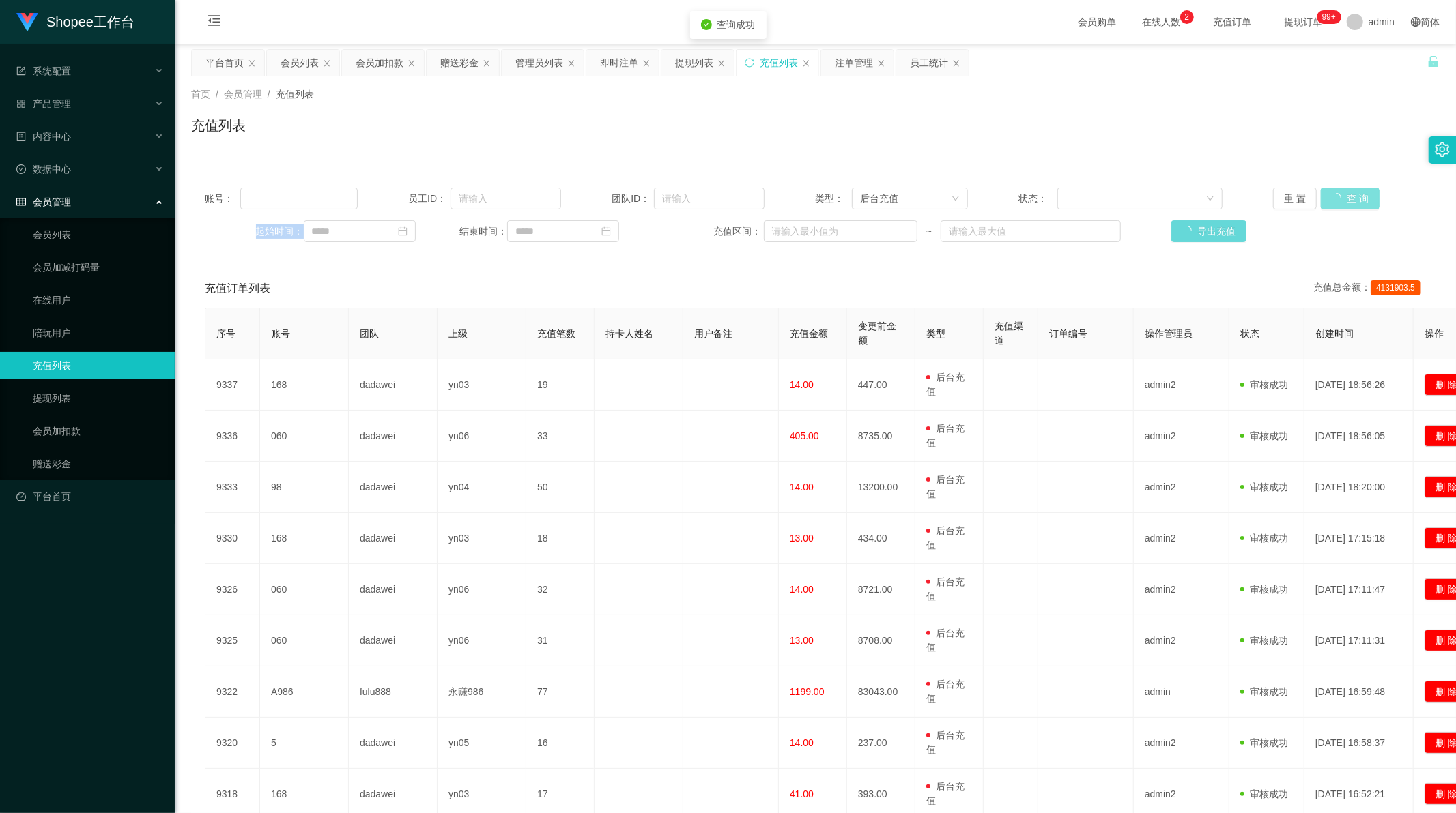
click at [1333, 200] on div "重 置 查 询" at bounding box center [1374, 198] width 203 height 22
click at [1333, 200] on button "查 询" at bounding box center [1342, 198] width 44 height 22
click at [300, 57] on div "会员列表" at bounding box center [299, 62] width 38 height 26
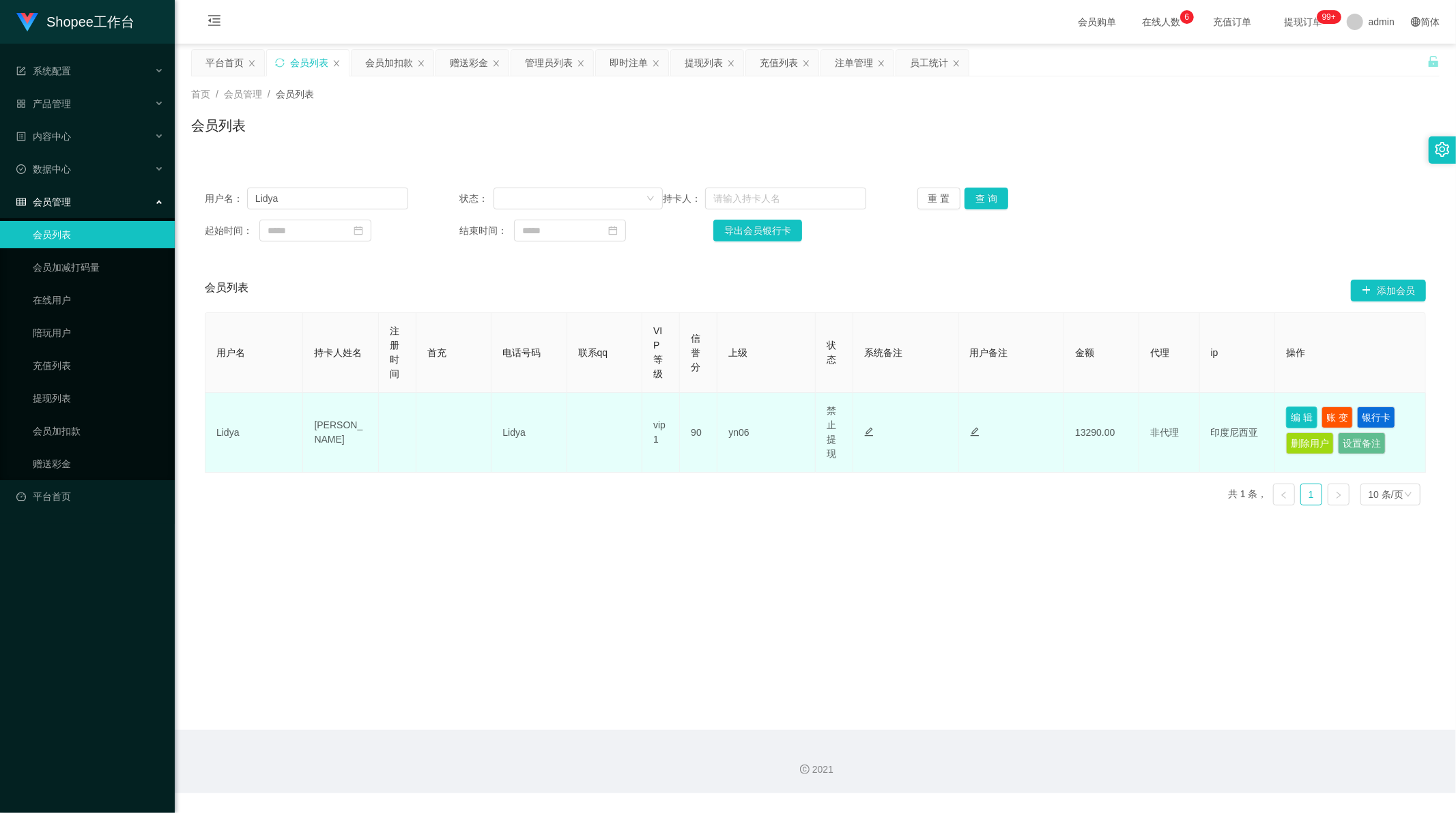
click at [1286, 418] on button "编 辑" at bounding box center [1301, 417] width 31 height 22
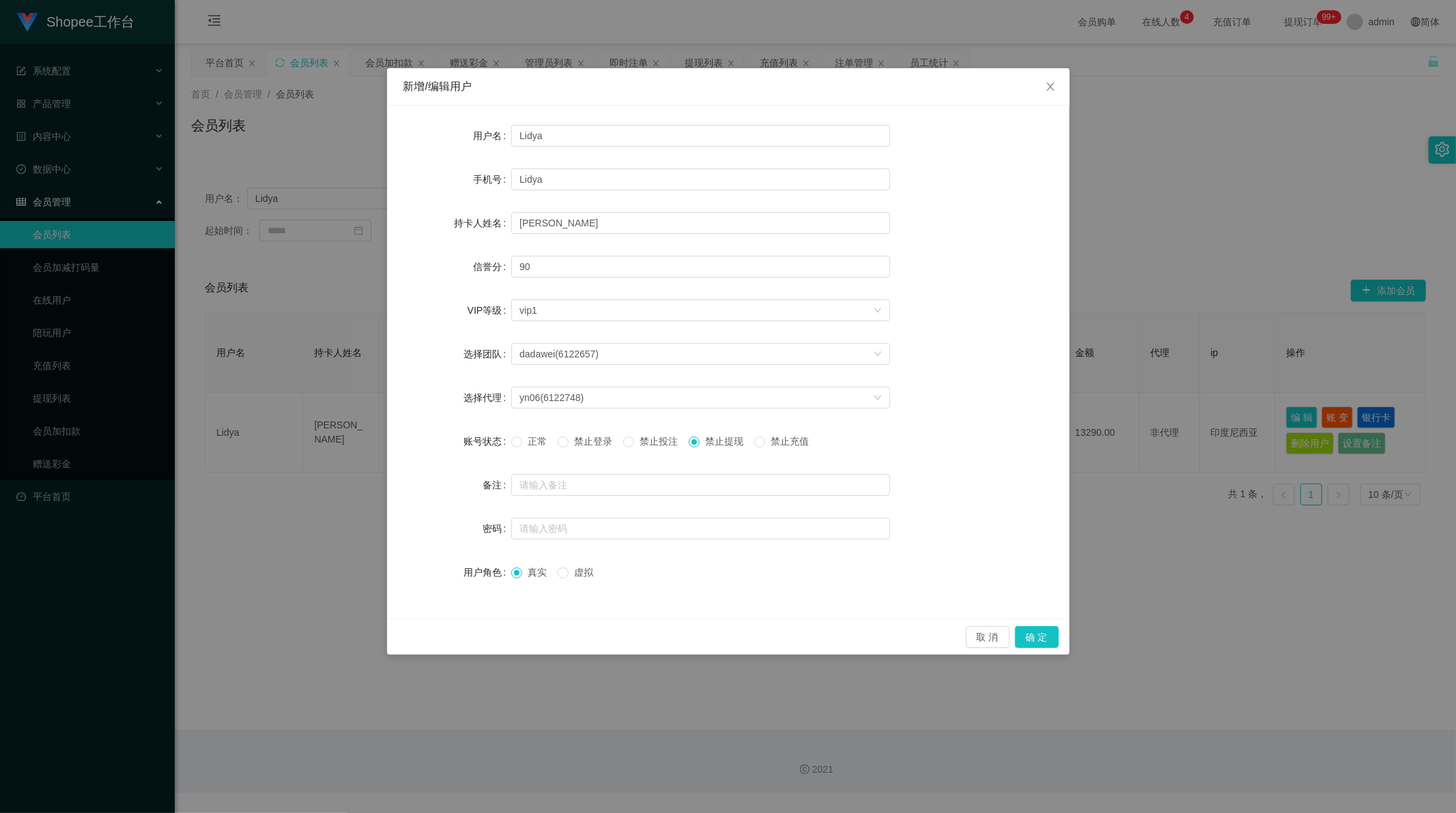
click at [646, 638] on div "取 消 确 定" at bounding box center [728, 637] width 661 height 22
click at [1034, 640] on button "确 定" at bounding box center [1036, 637] width 44 height 22
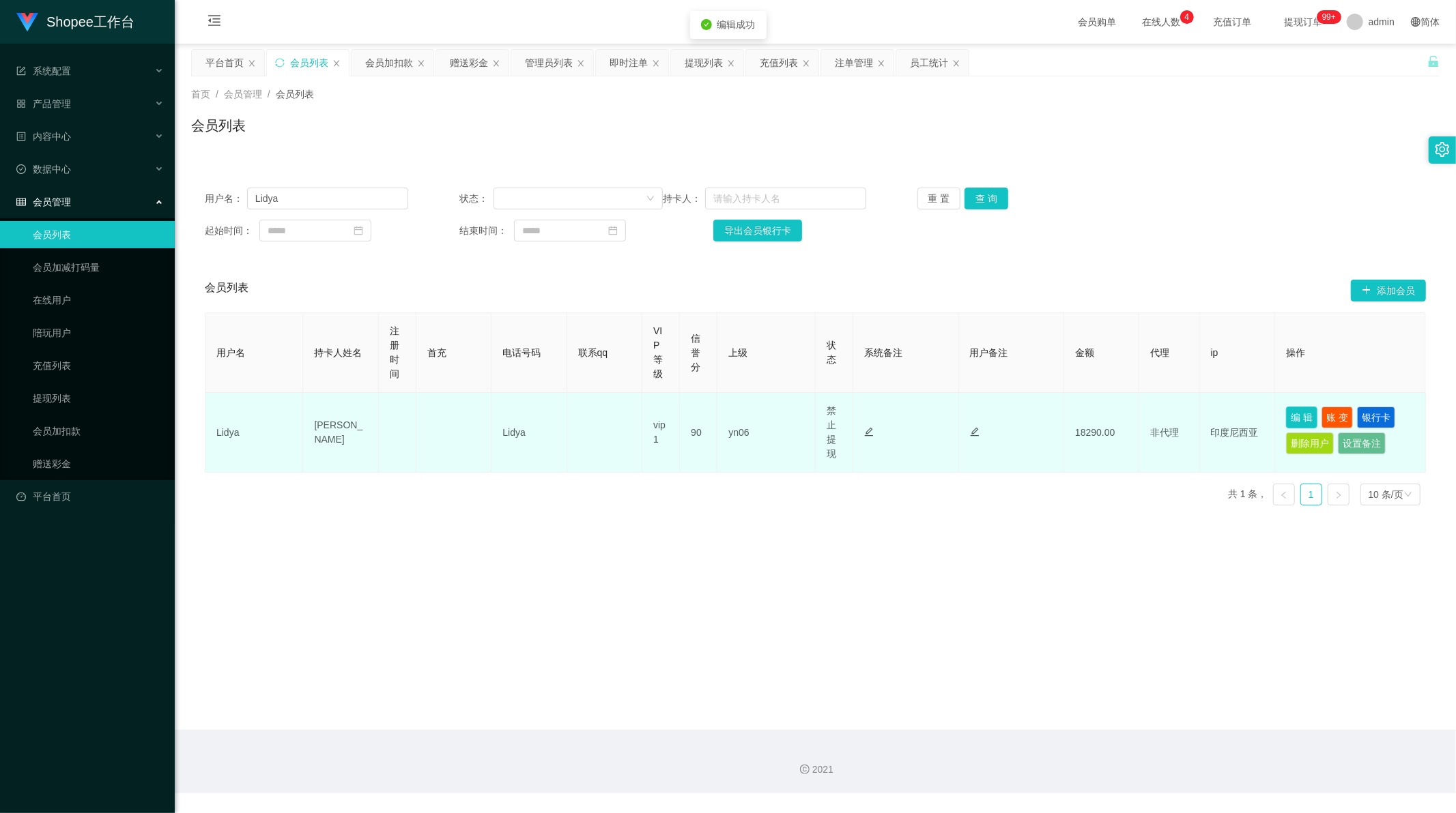
click at [1290, 412] on button "编 辑" at bounding box center [1301, 417] width 31 height 22
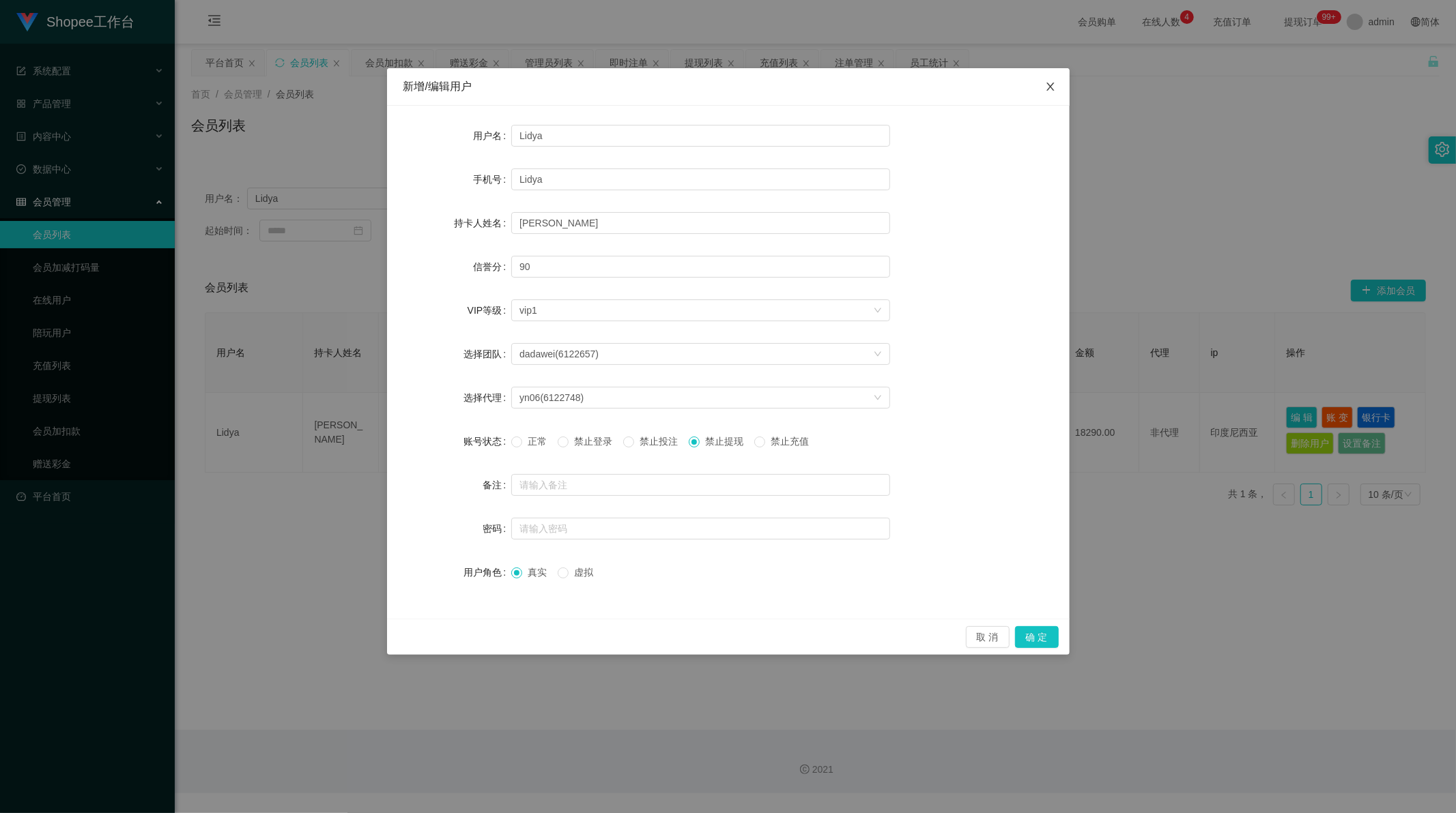
drag, startPoint x: 1056, startPoint y: 87, endPoint x: 1069, endPoint y: 104, distance: 21.4
click at [1054, 87] on span "Close" at bounding box center [1050, 87] width 38 height 38
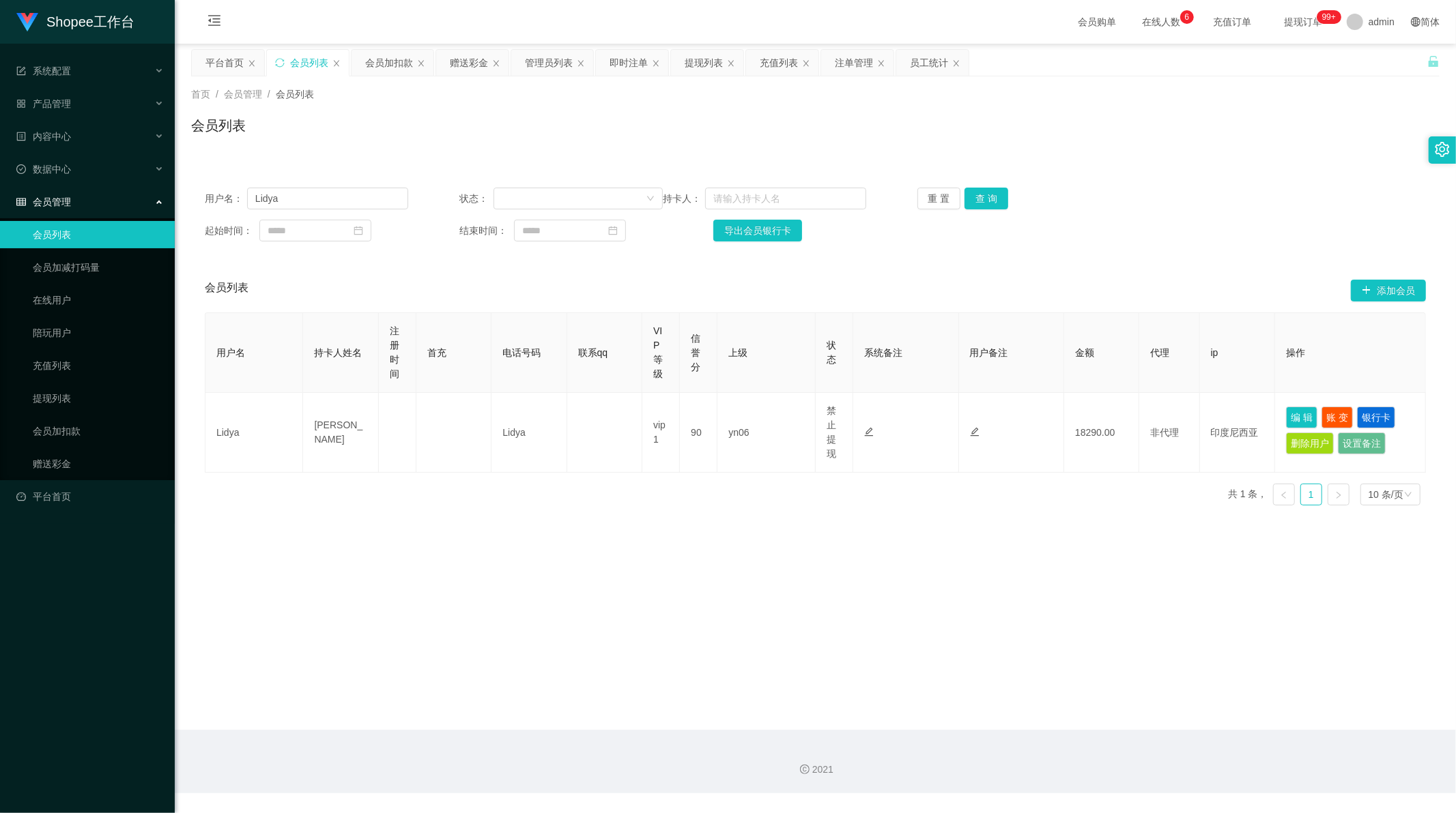
click at [702, 127] on div "会员列表" at bounding box center [815, 130] width 1248 height 31
